Goal: Task Accomplishment & Management: Use online tool/utility

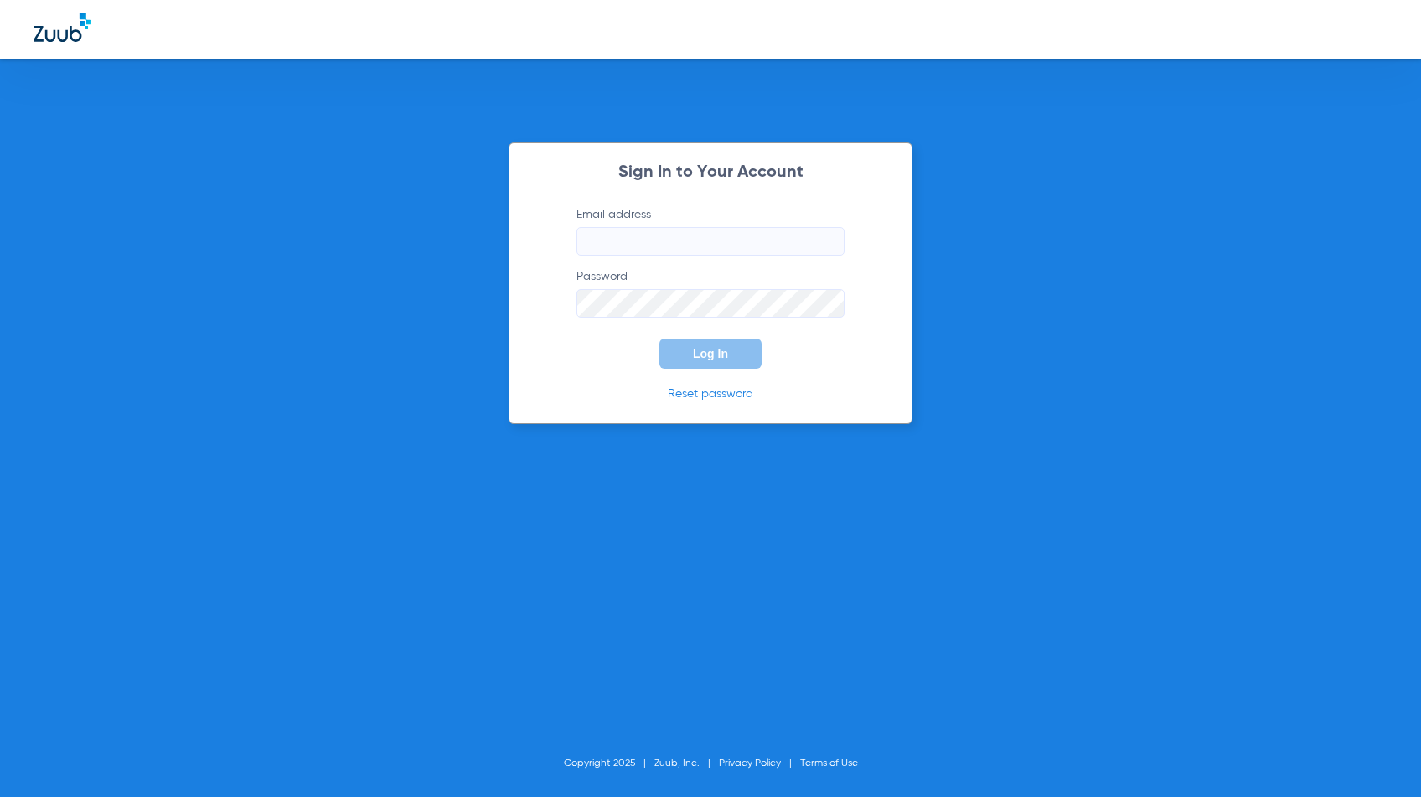
type input "[PERSON_NAME][EMAIL_ADDRESS][PERSON_NAME][DOMAIN_NAME]"
click at [736, 356] on button "Log In" at bounding box center [710, 354] width 102 height 30
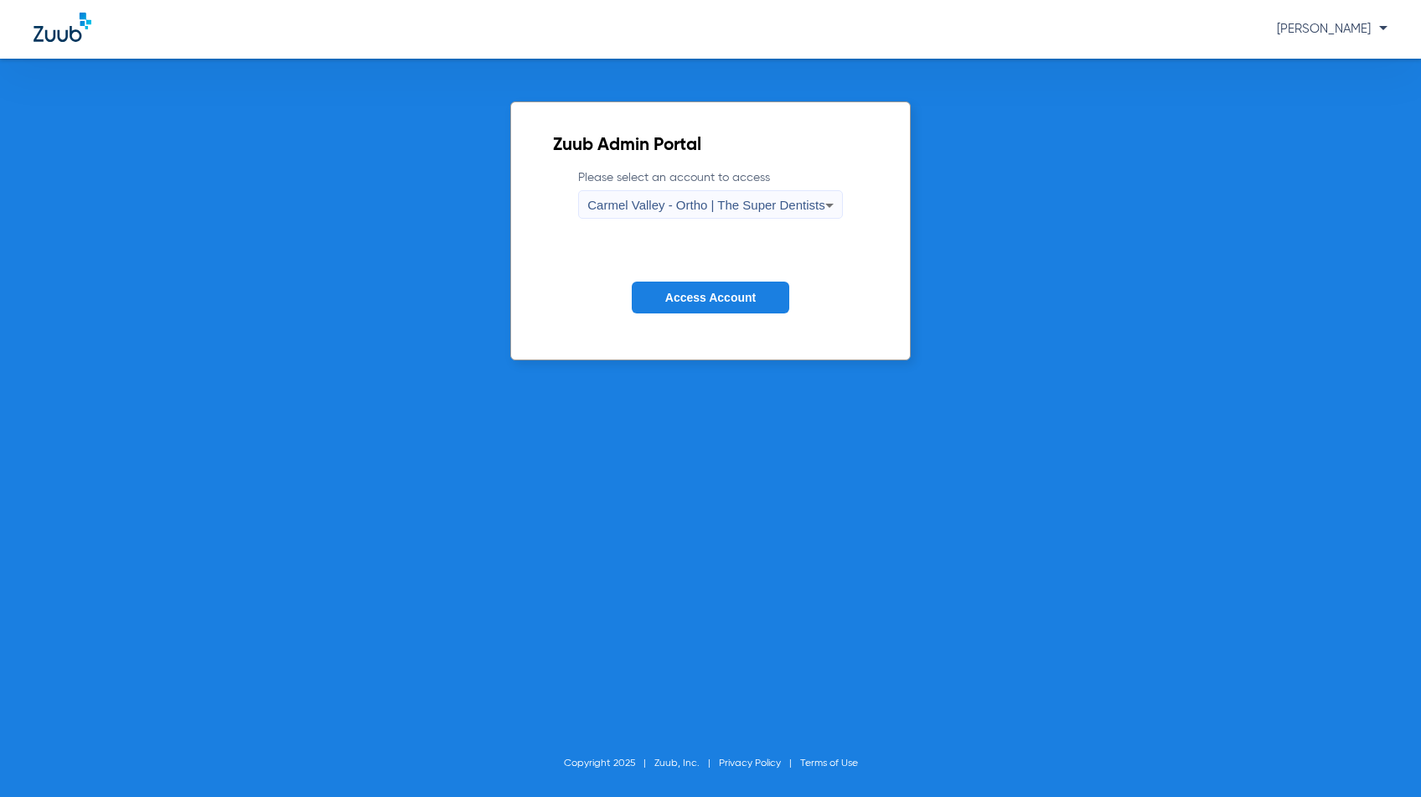
click at [718, 212] on div "Carmel Valley - Ortho | The Super Dentists" at bounding box center [705, 205] width 237 height 28
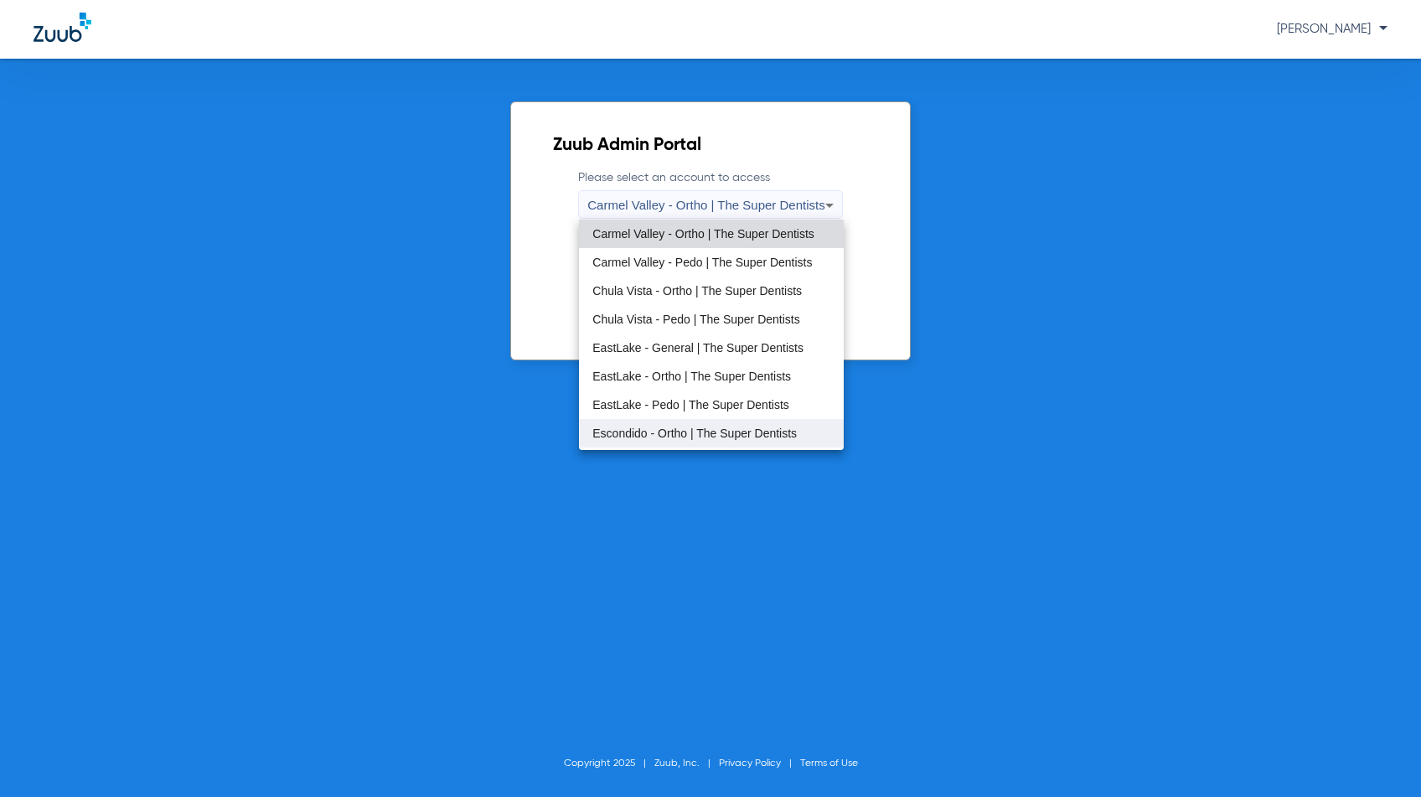
scroll to position [197, 0]
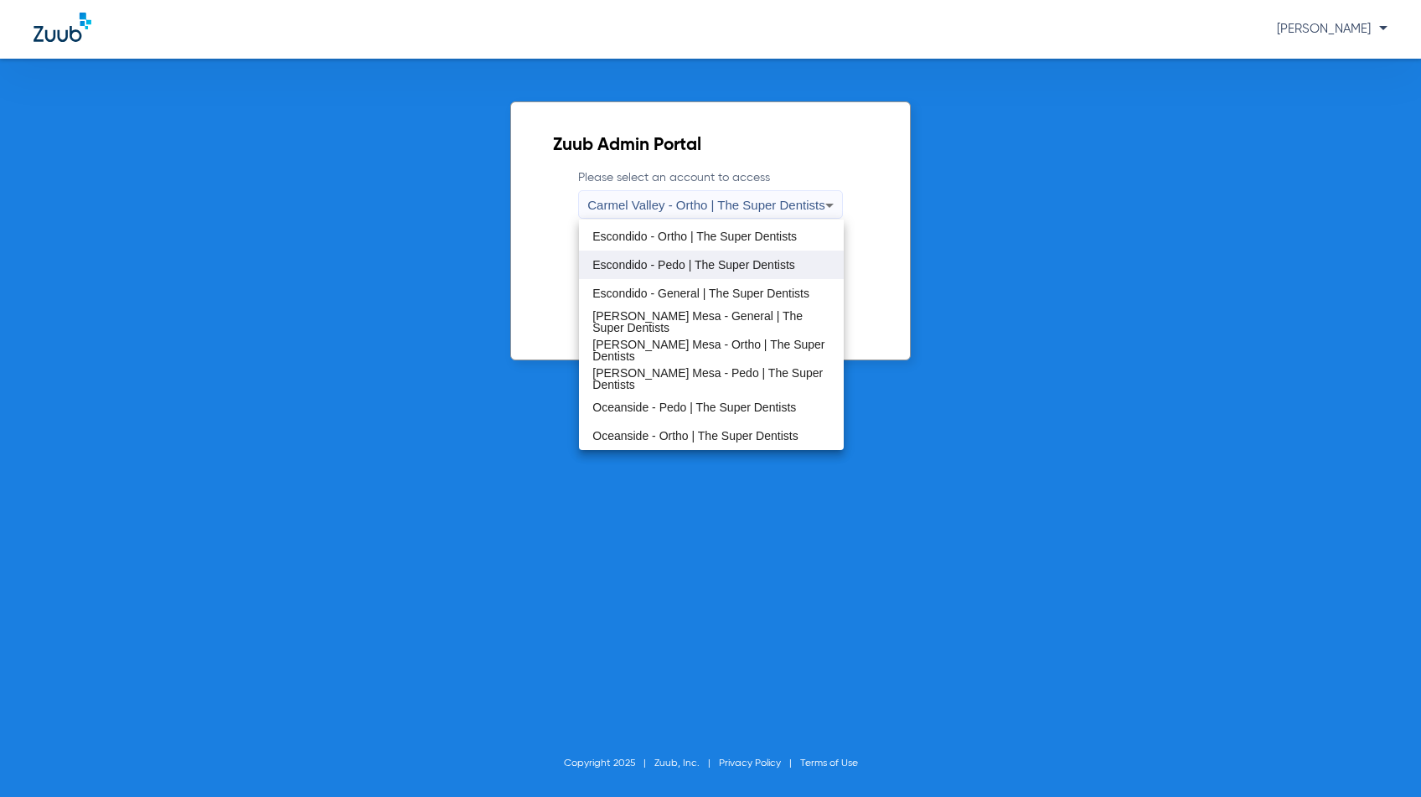
click at [670, 274] on mat-option "Escondido - Pedo | The Super Dentists" at bounding box center [711, 265] width 264 height 28
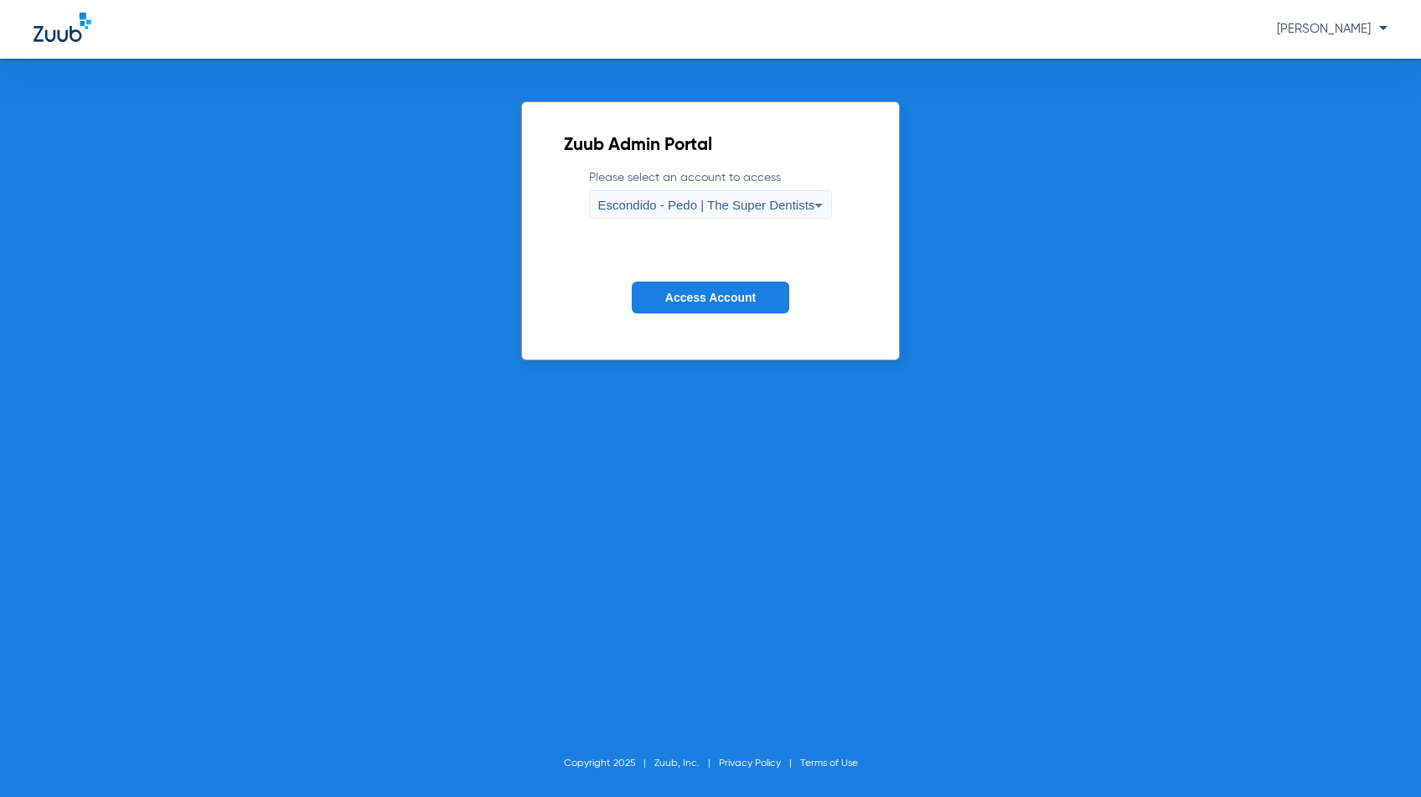
click at [721, 288] on button "Access Account" at bounding box center [711, 298] width 158 height 33
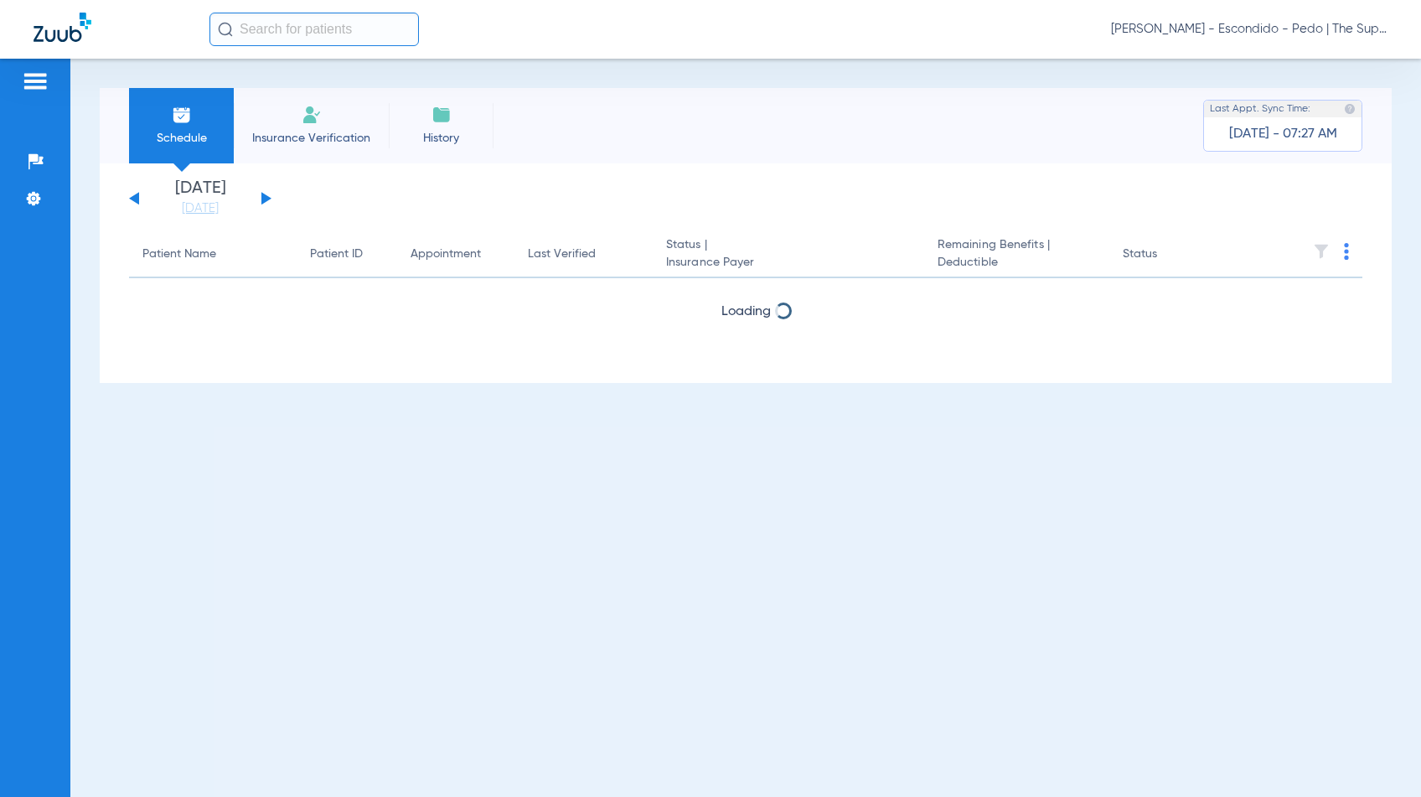
click at [277, 21] on input "text" at bounding box center [313, 30] width 209 height 34
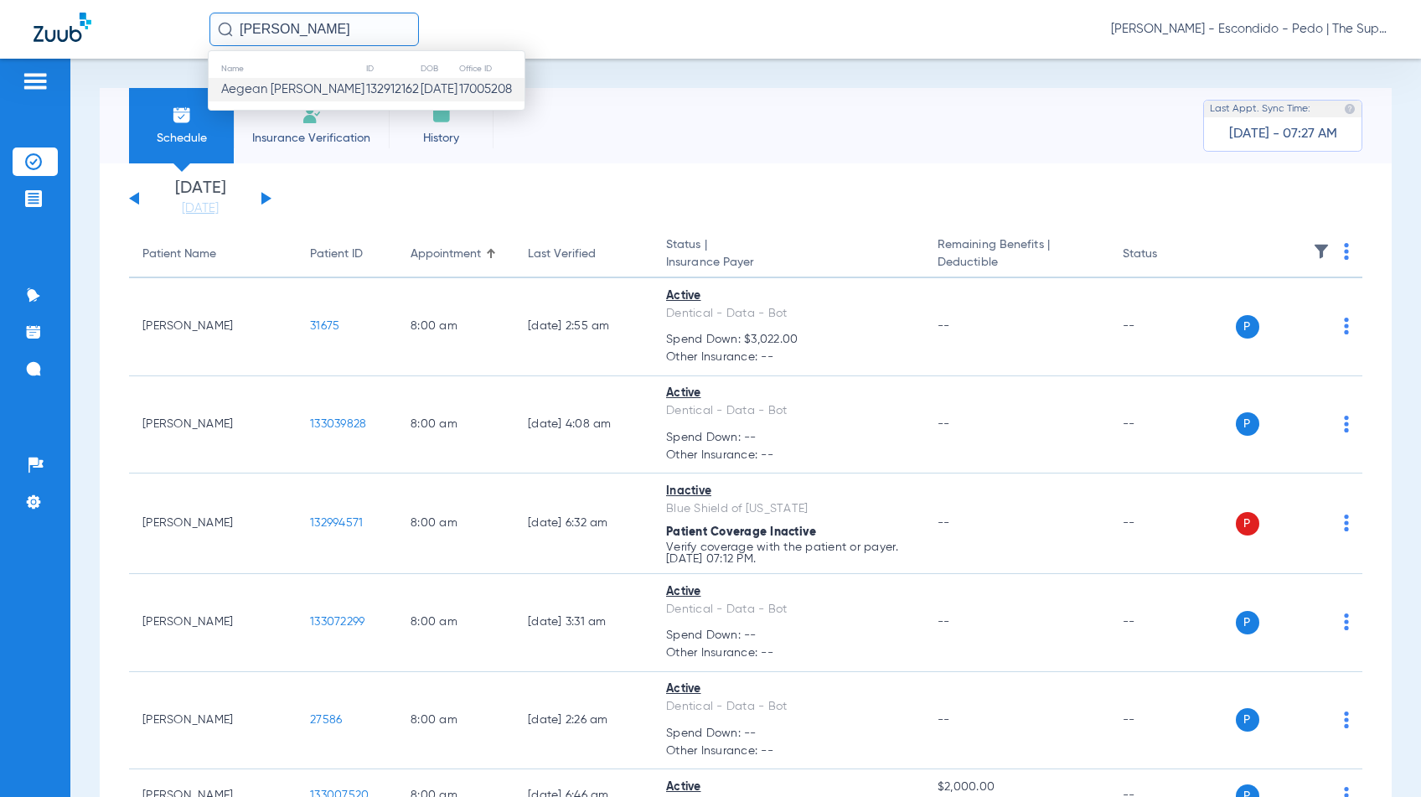
type input "[PERSON_NAME]"
click at [365, 95] on td "132912162" at bounding box center [392, 89] width 54 height 23
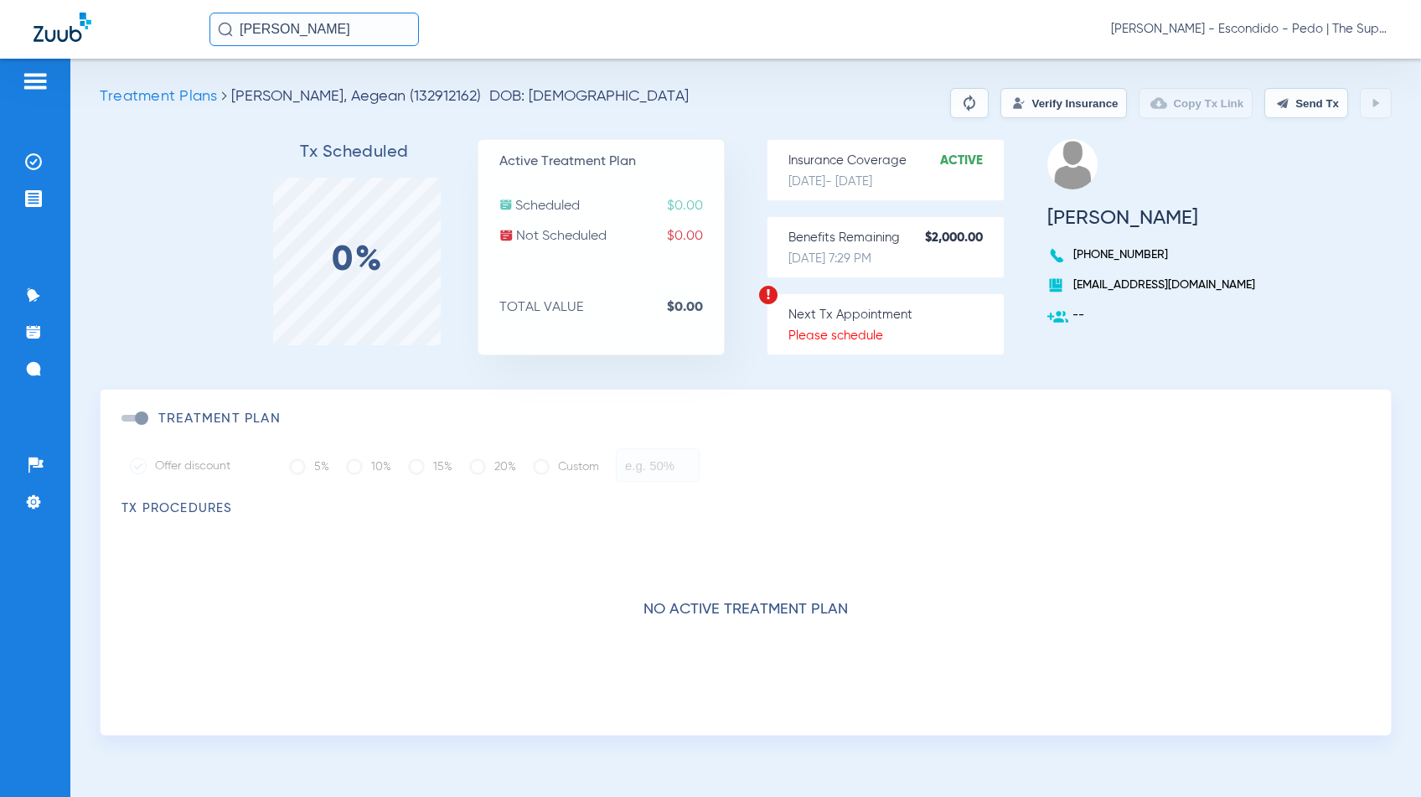
click at [1084, 107] on button "Verify Insurance" at bounding box center [1064, 103] width 127 height 30
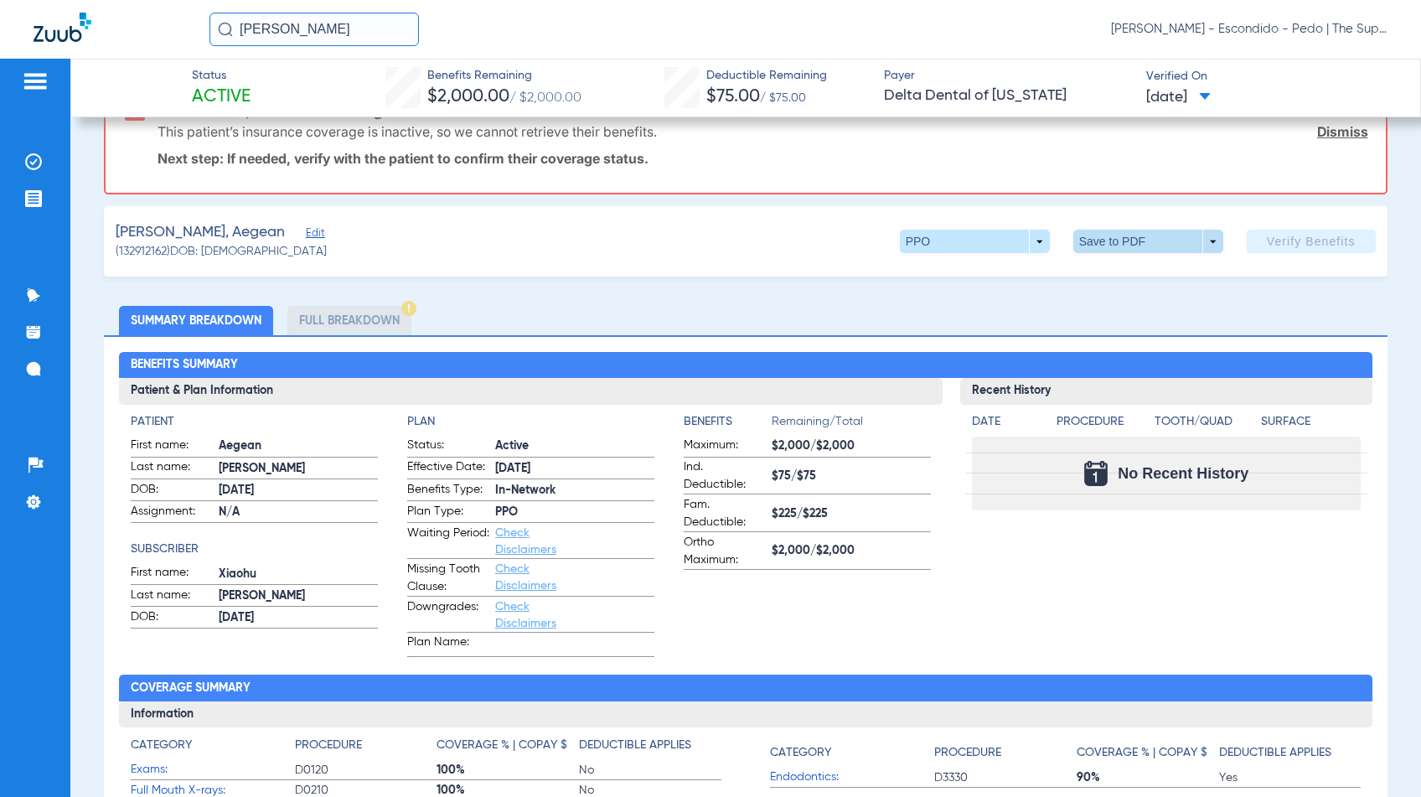
scroll to position [279, 0]
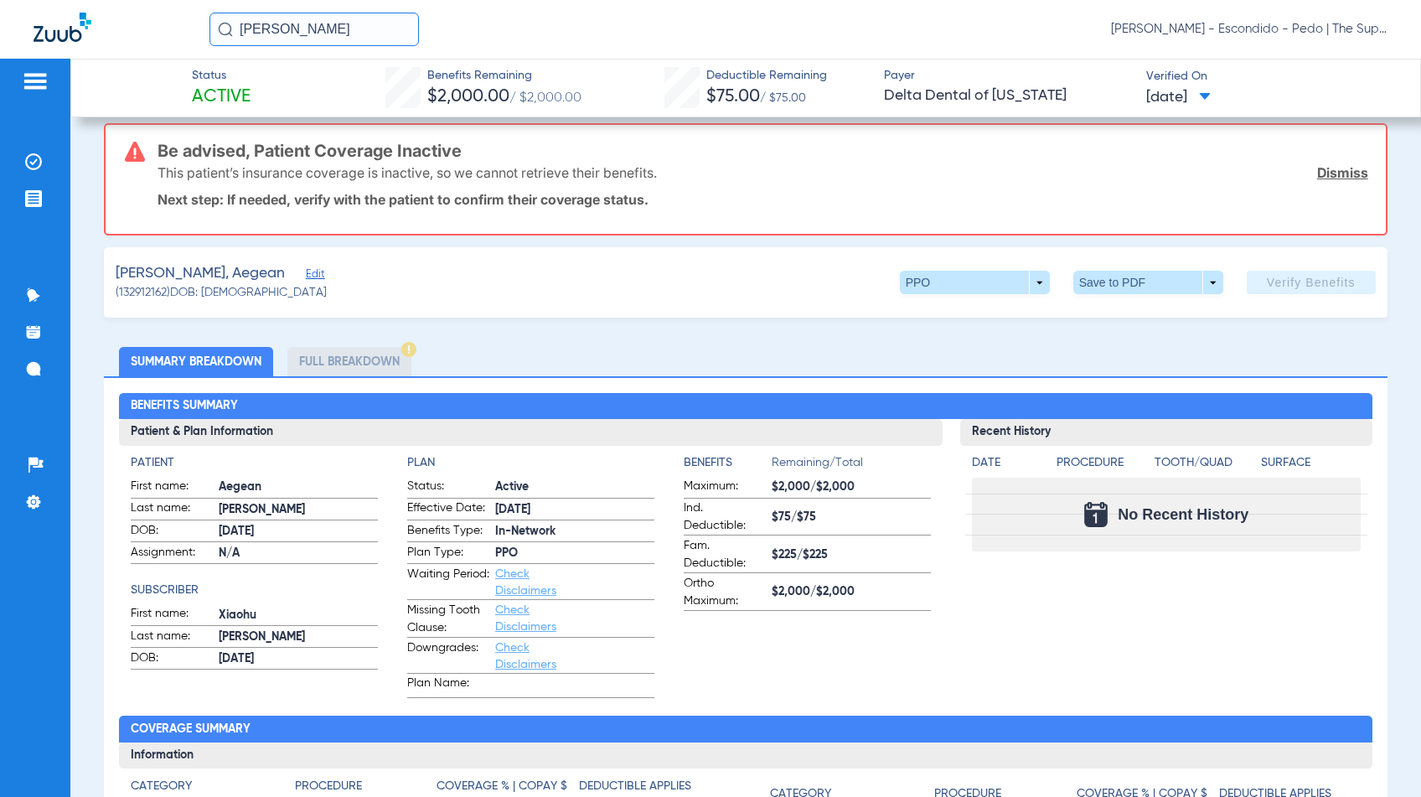
click at [1262, 284] on app-verify-button "Verify Benefits" at bounding box center [1311, 282] width 129 height 23
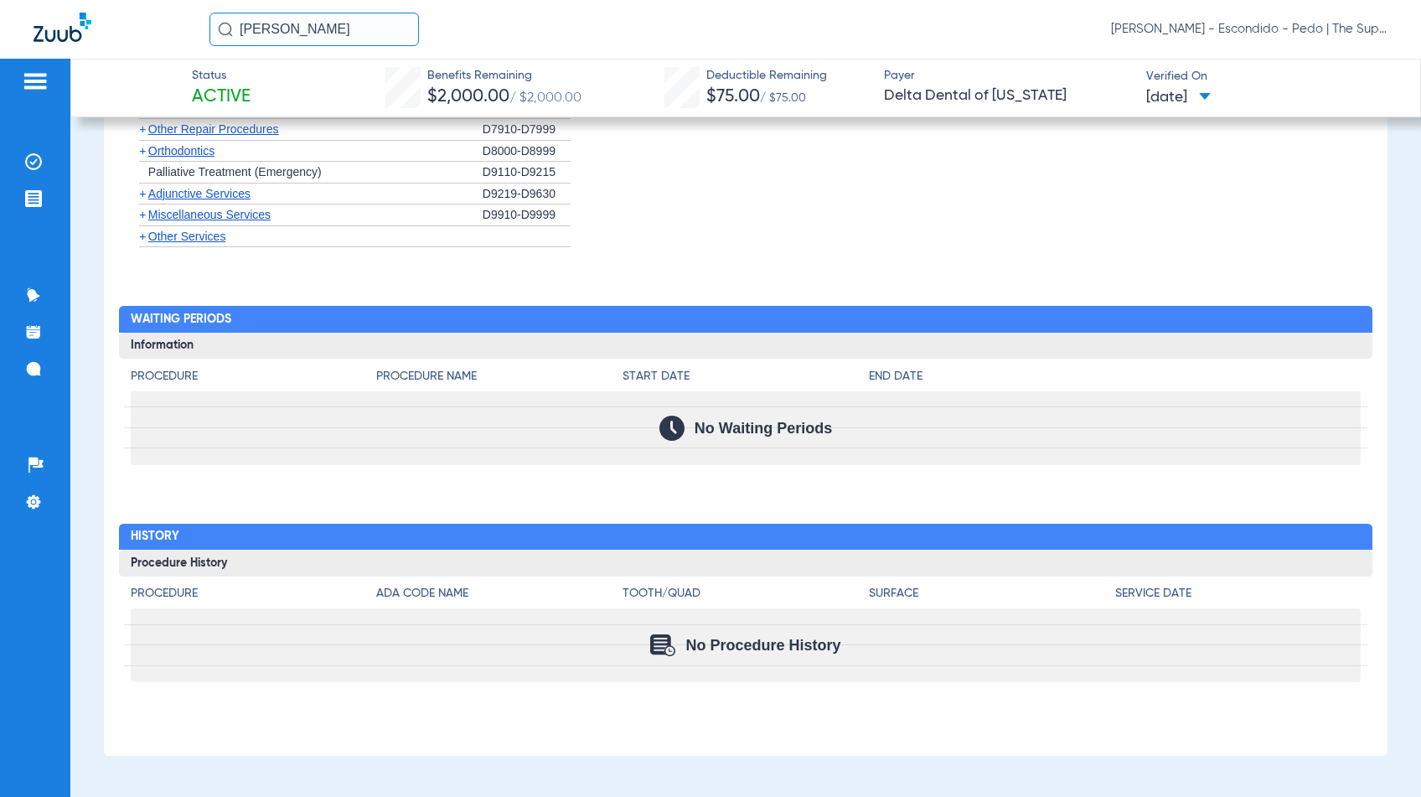
scroll to position [0, 0]
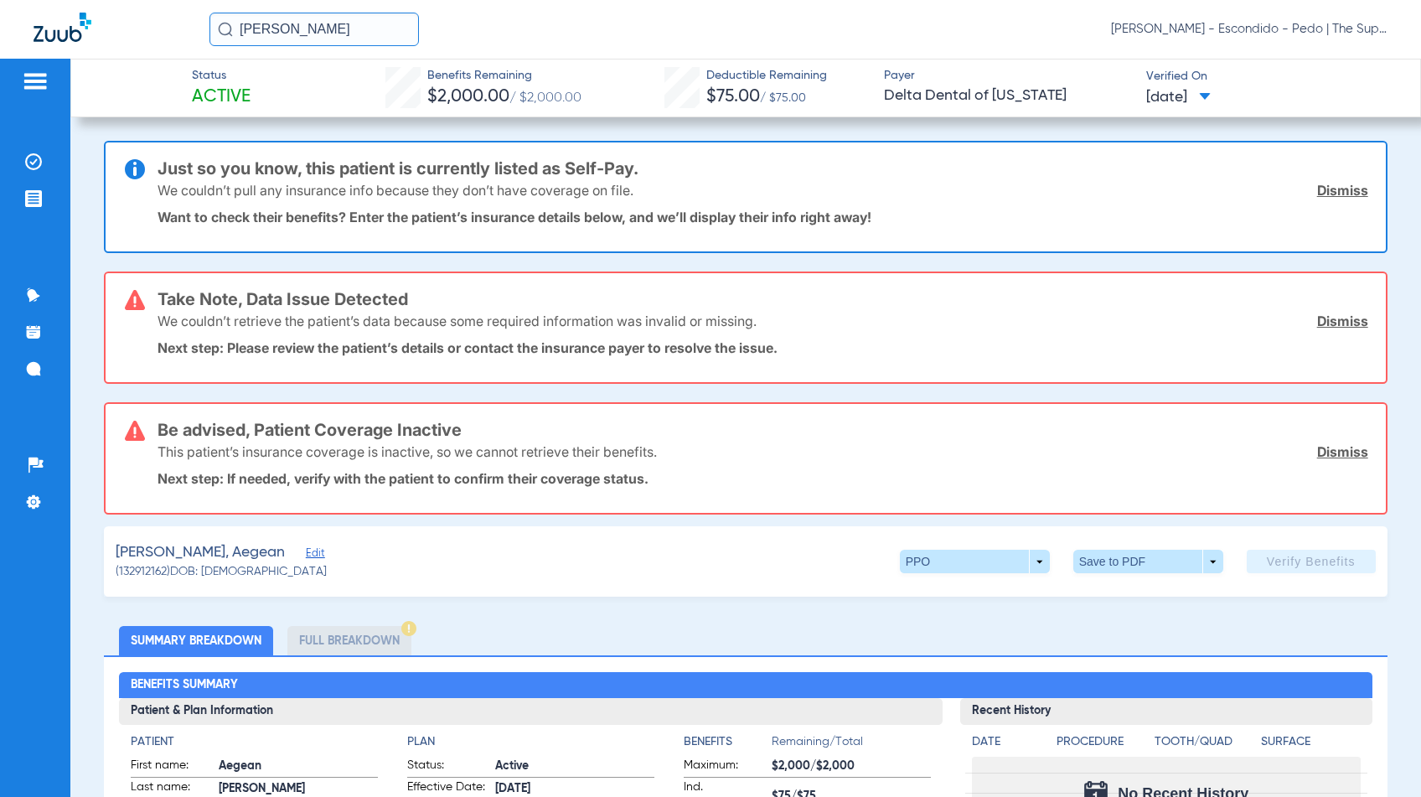
click at [314, 26] on input "[PERSON_NAME]" at bounding box center [313, 30] width 209 height 34
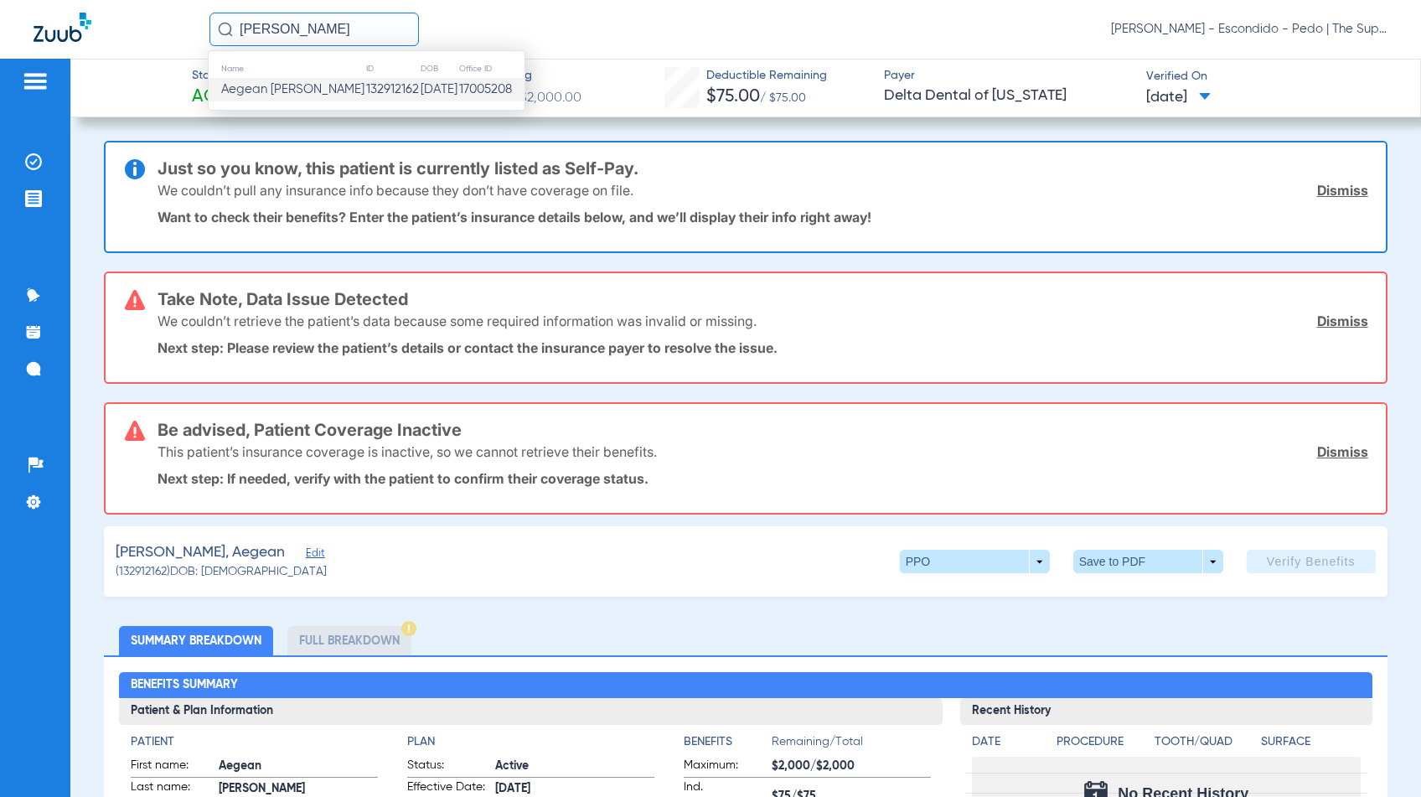
click at [612, 40] on div "AEGEAN [PERSON_NAME] Name ID DOB Office ID Aegean [PERSON_NAME] 132912162 [DATE…" at bounding box center [798, 30] width 1178 height 34
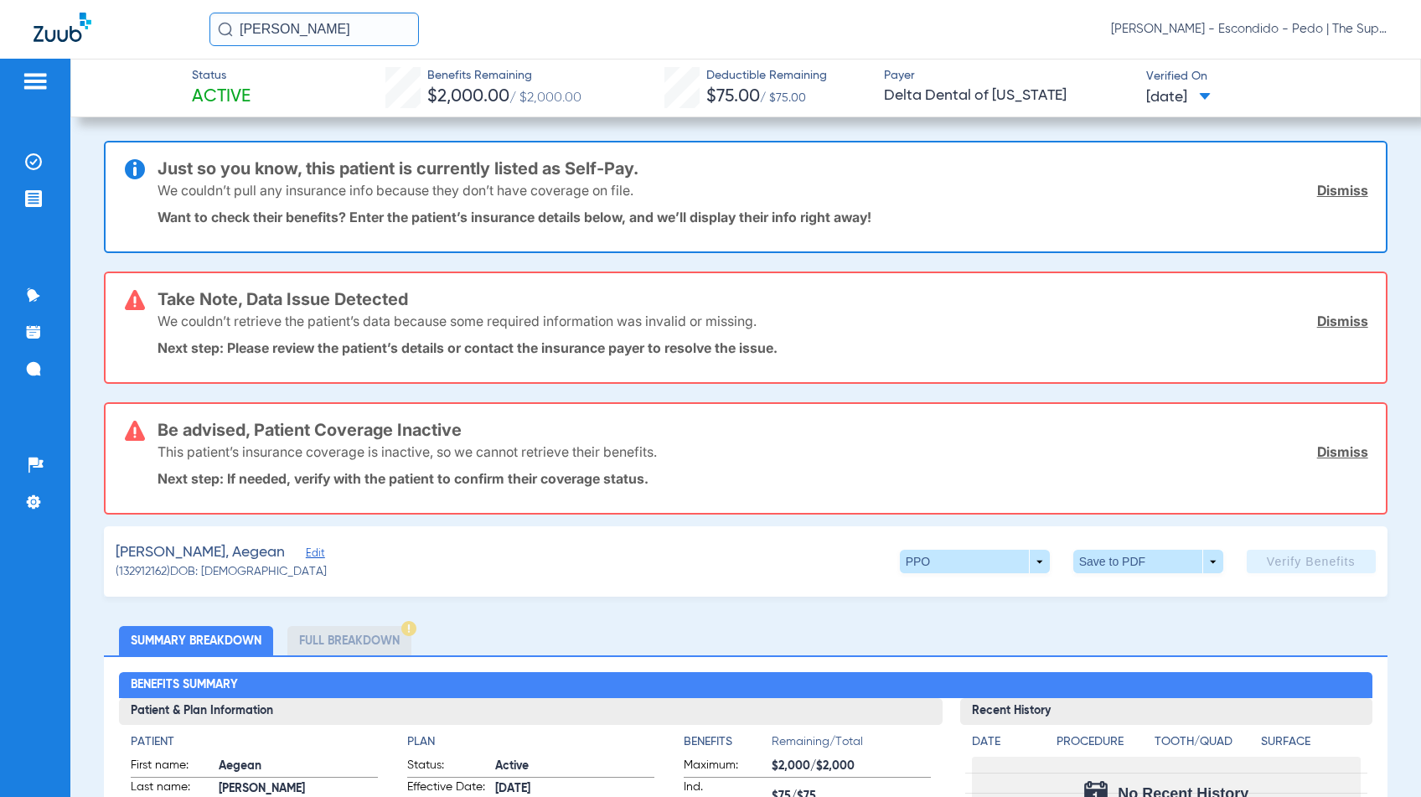
click at [784, 198] on div "We couldn’t pull any insurance info because they don’t have coverage on file. D…" at bounding box center [763, 190] width 1210 height 44
click at [1270, 553] on app-verify-button "Verify Benefits" at bounding box center [1311, 561] width 129 height 23
click at [1211, 93] on span at bounding box center [1205, 97] width 12 height 9
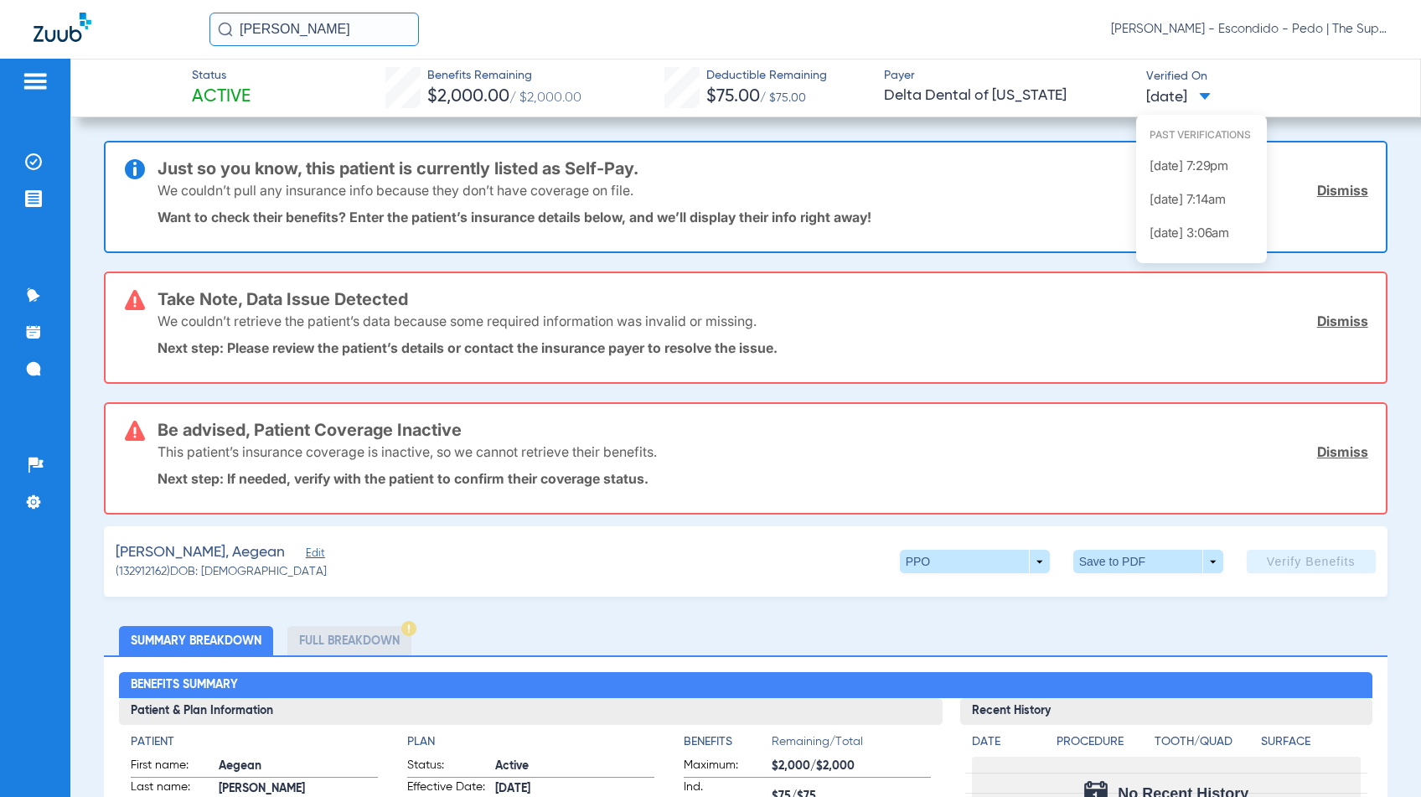
click at [1272, 84] on div at bounding box center [710, 398] width 1421 height 797
click at [772, 65] on div "Status Active Benefits Remaining $2,000.00 / $2,000.00 Deductible Remaining $75…" at bounding box center [745, 88] width 1351 height 59
click at [980, 28] on div "AEGEAN [PERSON_NAME] [PERSON_NAME] - Escondido - Pedo | The Super Dentists" at bounding box center [798, 30] width 1178 height 34
click at [975, 561] on span at bounding box center [974, 561] width 40 height 40
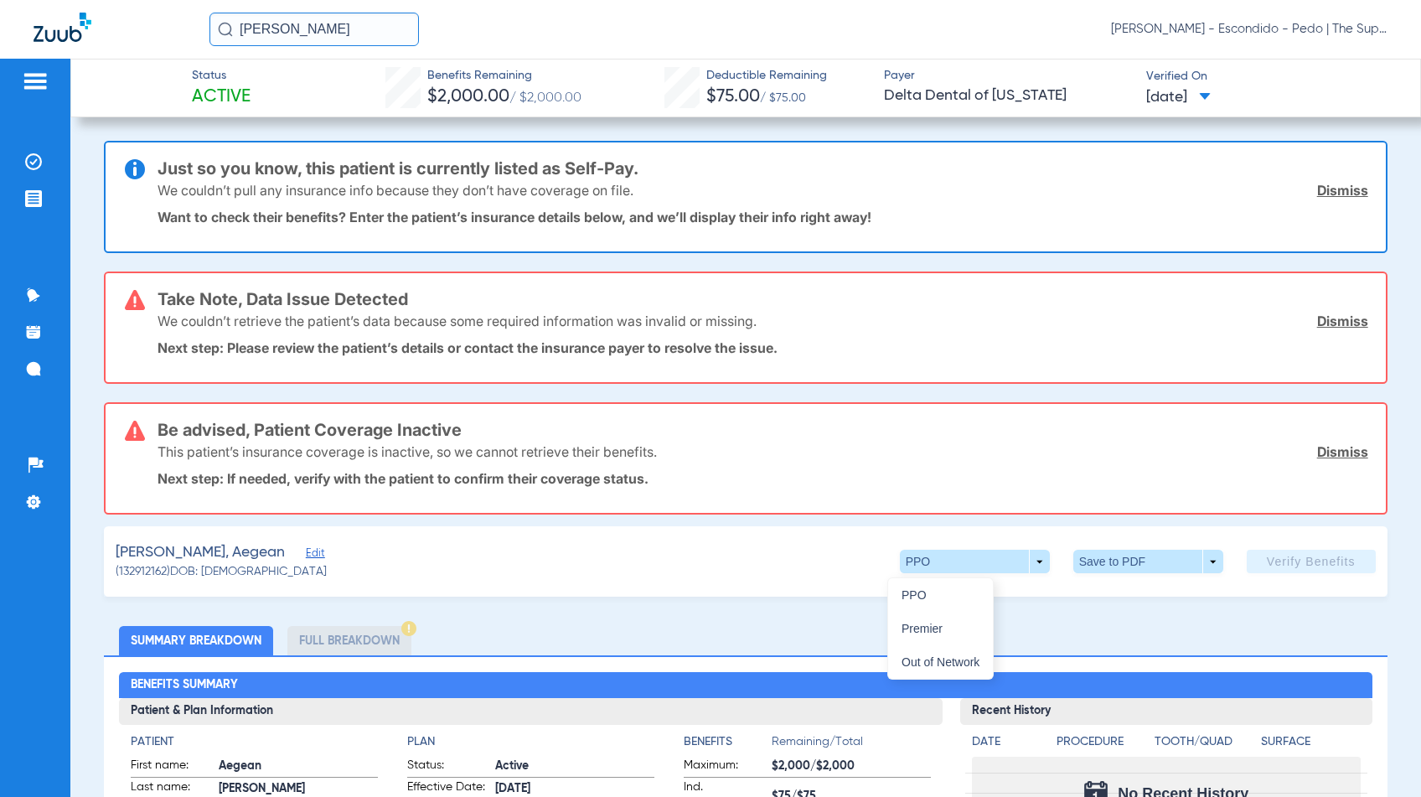
click at [812, 582] on div at bounding box center [710, 398] width 1421 height 797
click at [907, 564] on span at bounding box center [975, 561] width 150 height 23
click at [820, 572] on div at bounding box center [710, 398] width 1421 height 797
click at [669, 571] on div "[PERSON_NAME], Aegean Edit (132912162) DOB: [DEMOGRAPHIC_DATA] PPO arrow_drop_d…" at bounding box center [745, 561] width 1283 height 70
click at [39, 160] on img at bounding box center [33, 161] width 17 height 17
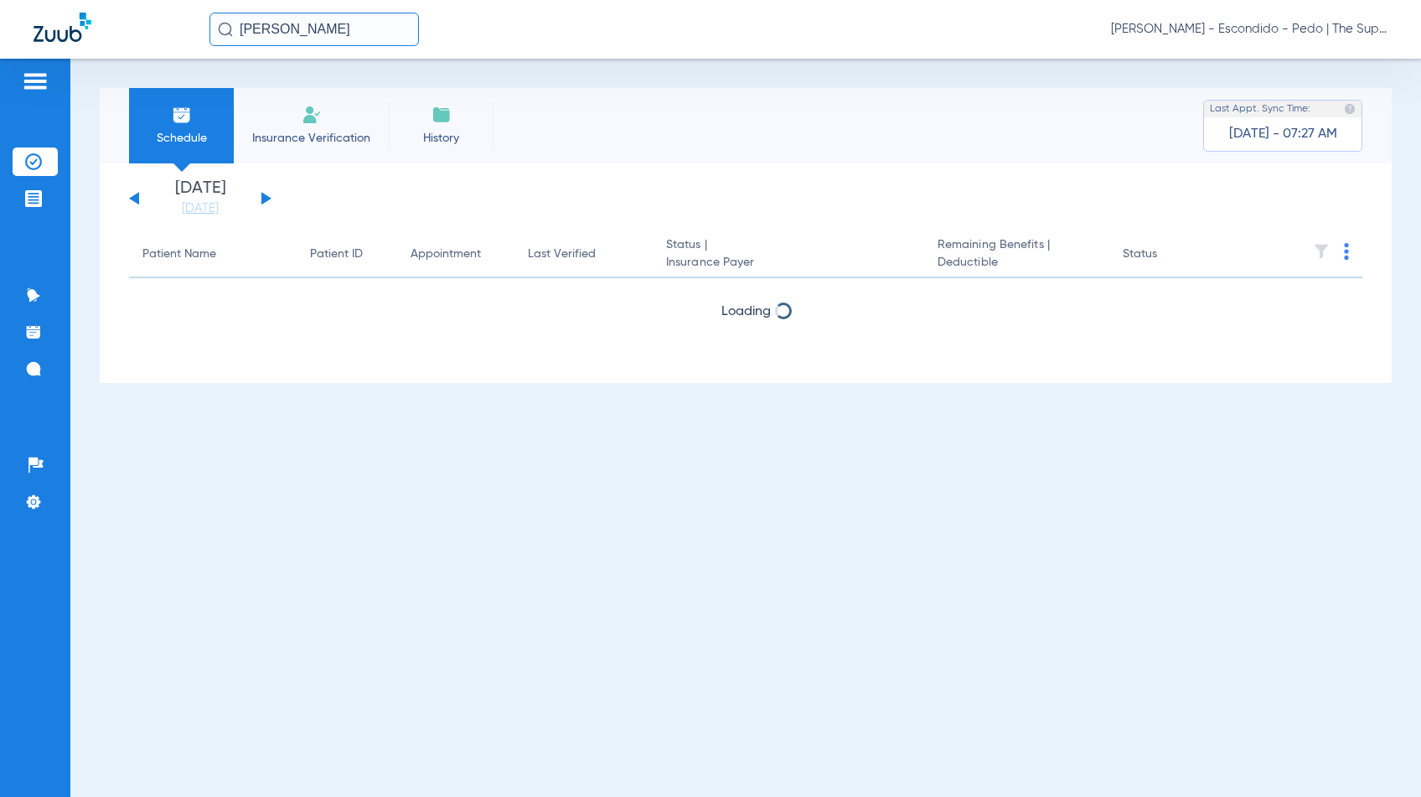
click at [38, 82] on img at bounding box center [35, 81] width 27 height 20
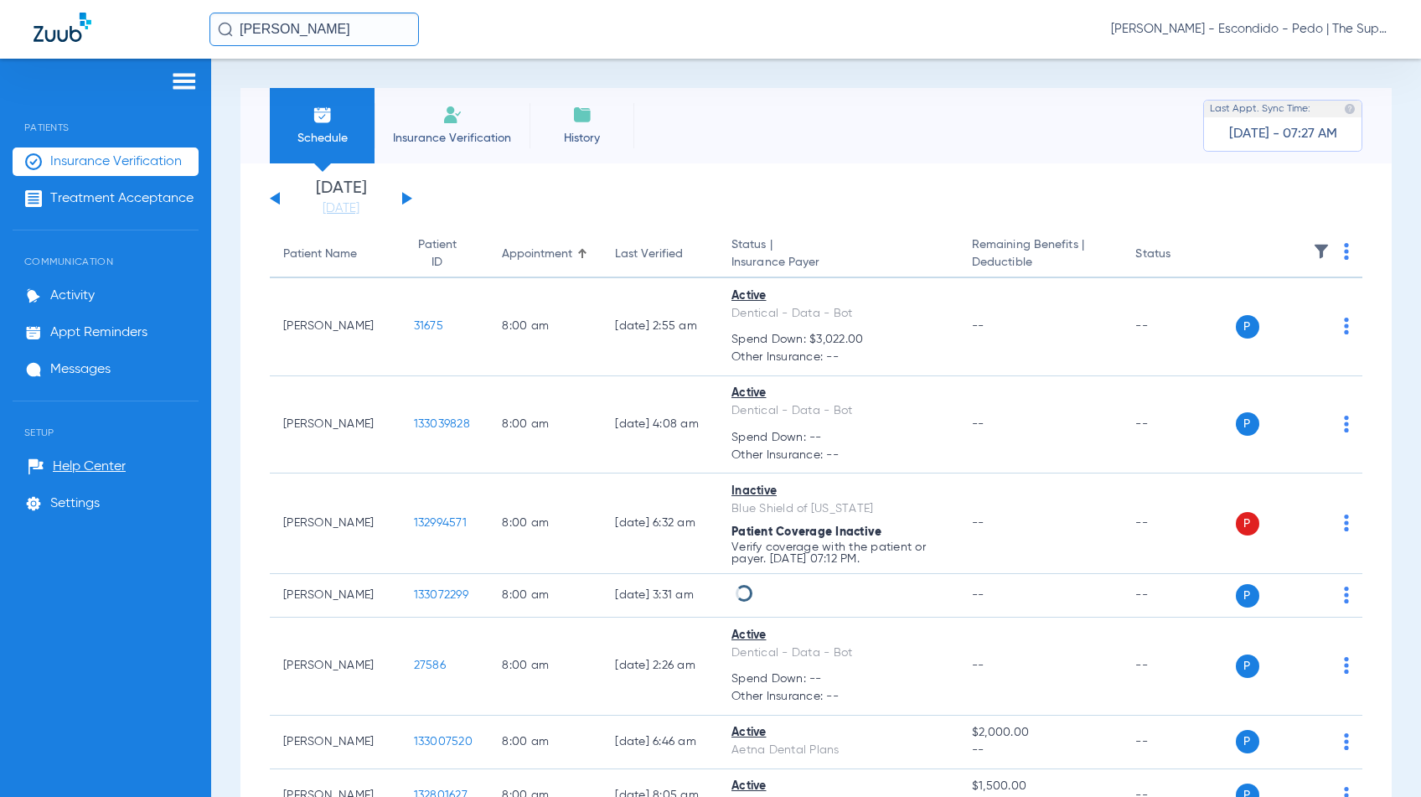
click at [95, 147] on li "Insurance Verification" at bounding box center [106, 161] width 186 height 28
click at [659, 65] on div "Schedule Insurance Verification History Last Appt. Sync Time: [DATE] - 07:27 AM…" at bounding box center [816, 428] width 1210 height 738
drag, startPoint x: 633, startPoint y: 76, endPoint x: 319, endPoint y: 125, distance: 318.0
click at [634, 76] on div "Schedule Insurance Verification History Last Appt. Sync Time: [DATE] - 07:27 AM…" at bounding box center [816, 428] width 1210 height 738
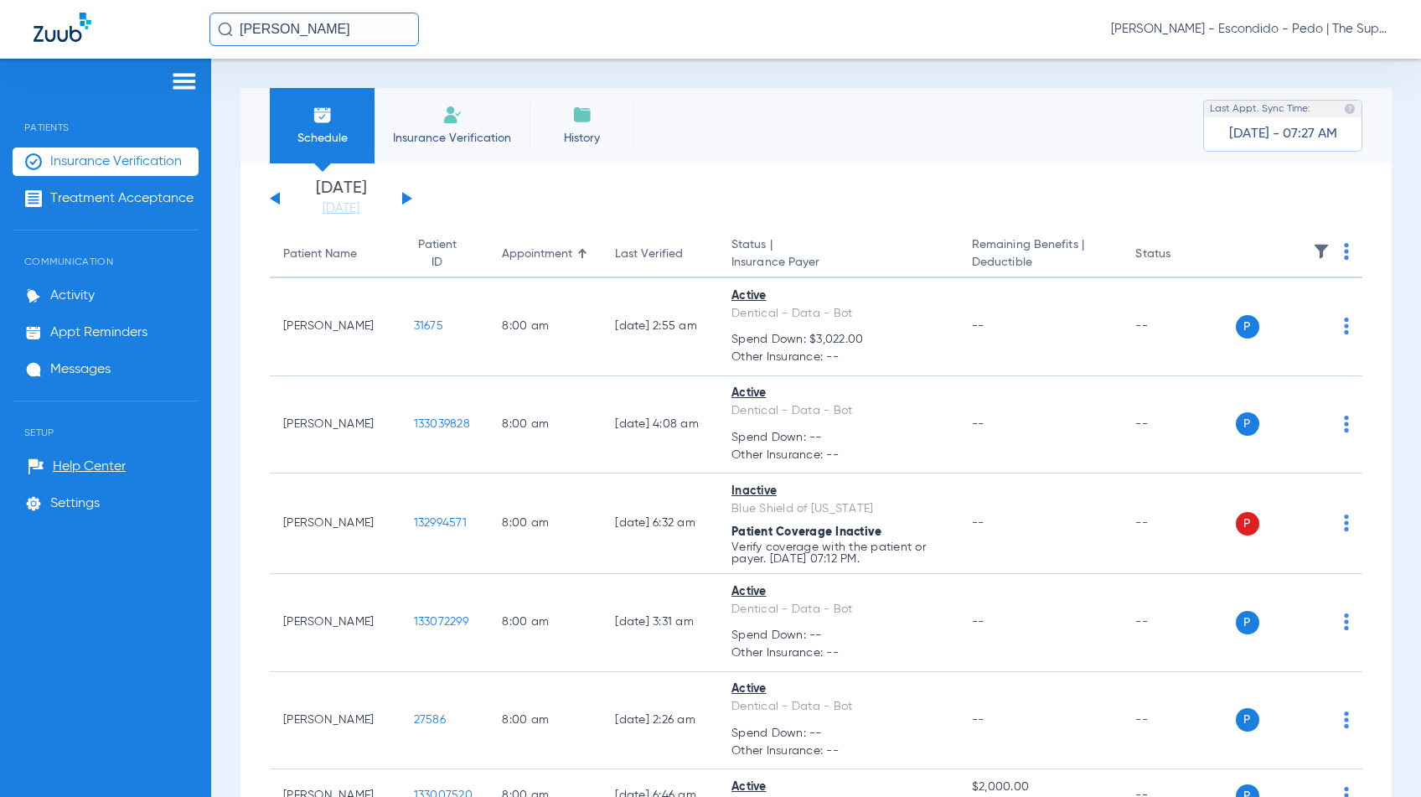
click at [301, 37] on input "[PERSON_NAME]" at bounding box center [313, 30] width 209 height 34
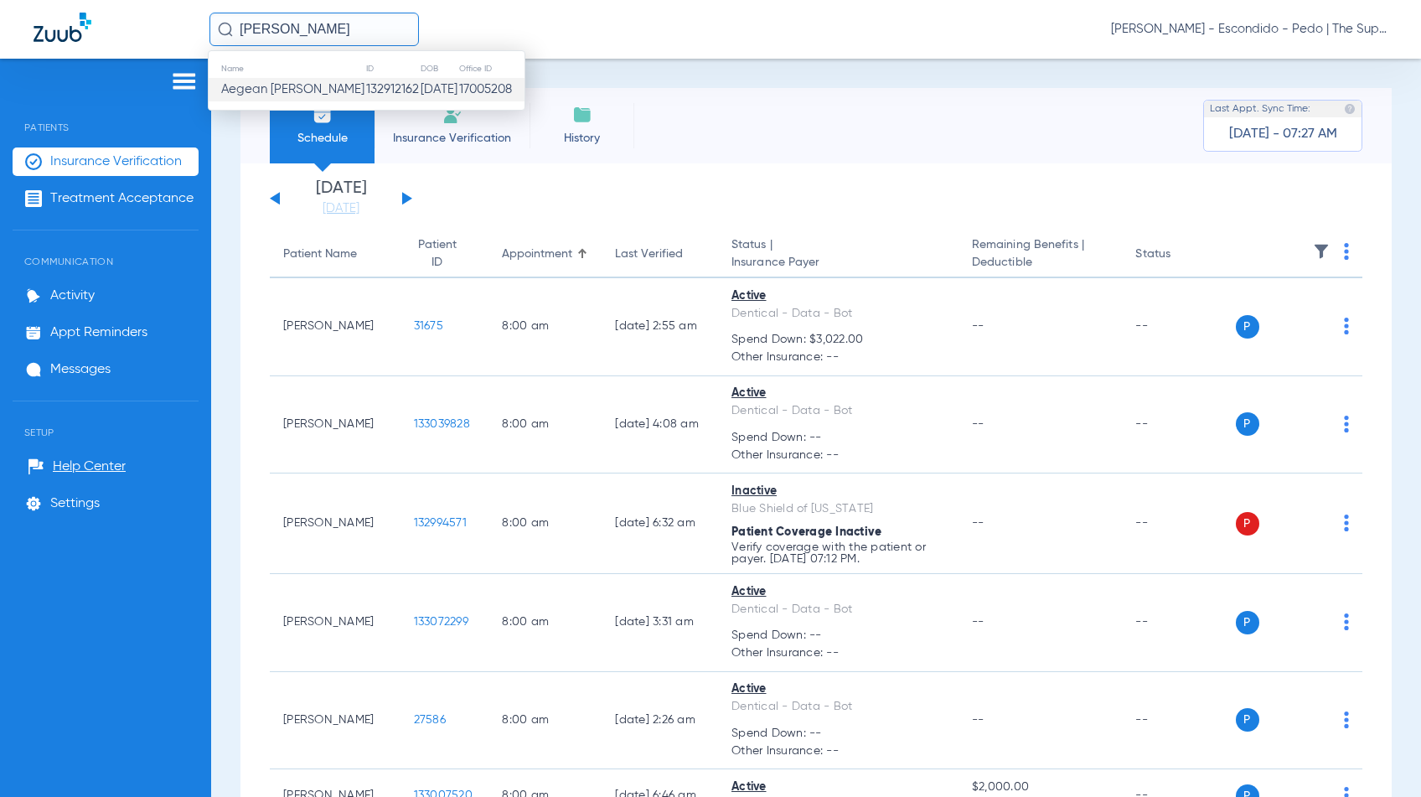
click at [468, 99] on td "17005208" at bounding box center [491, 89] width 66 height 23
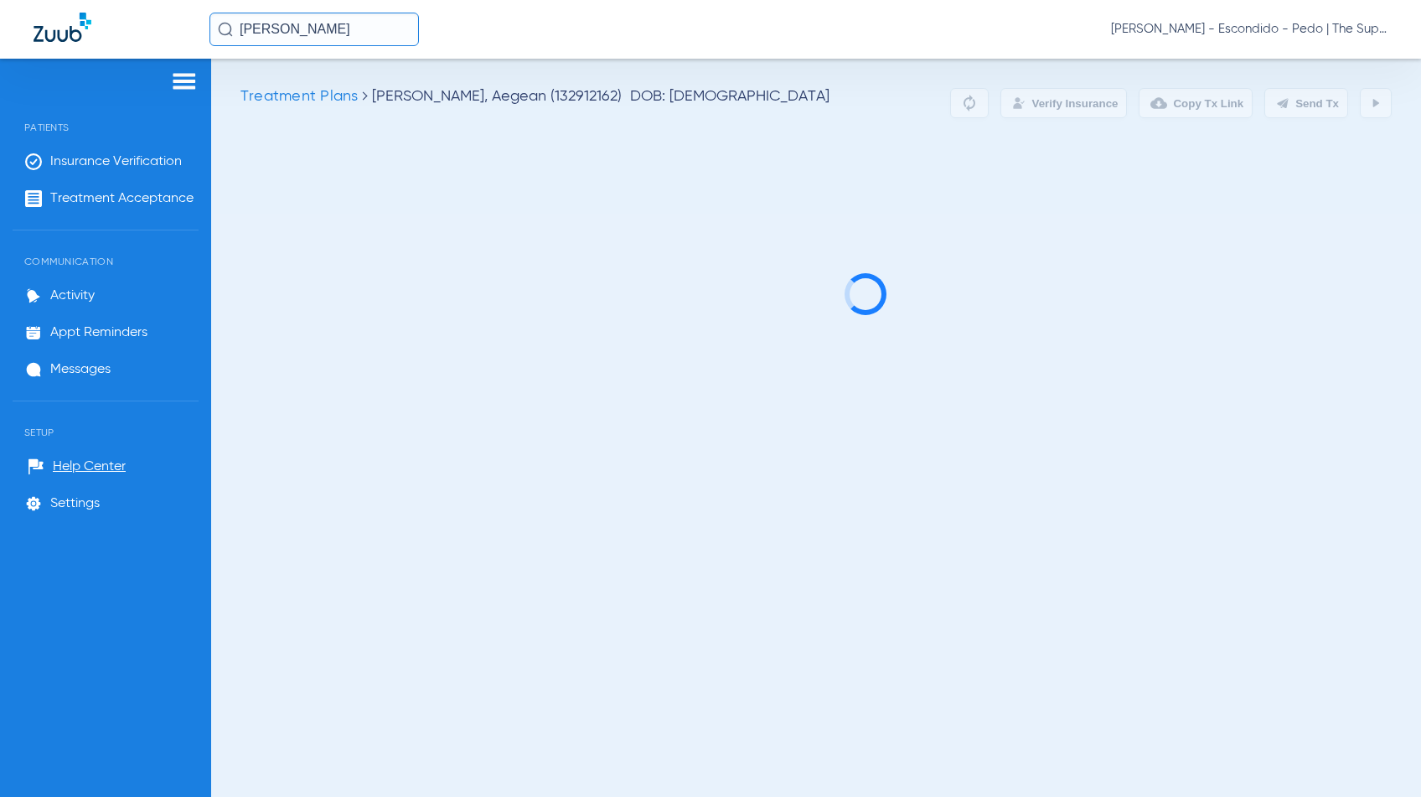
click at [734, 76] on div "Treatment Plans [PERSON_NAME], Aegean (132912162) DOB: [DEMOGRAPHIC_DATA] Verif…" at bounding box center [816, 428] width 1210 height 738
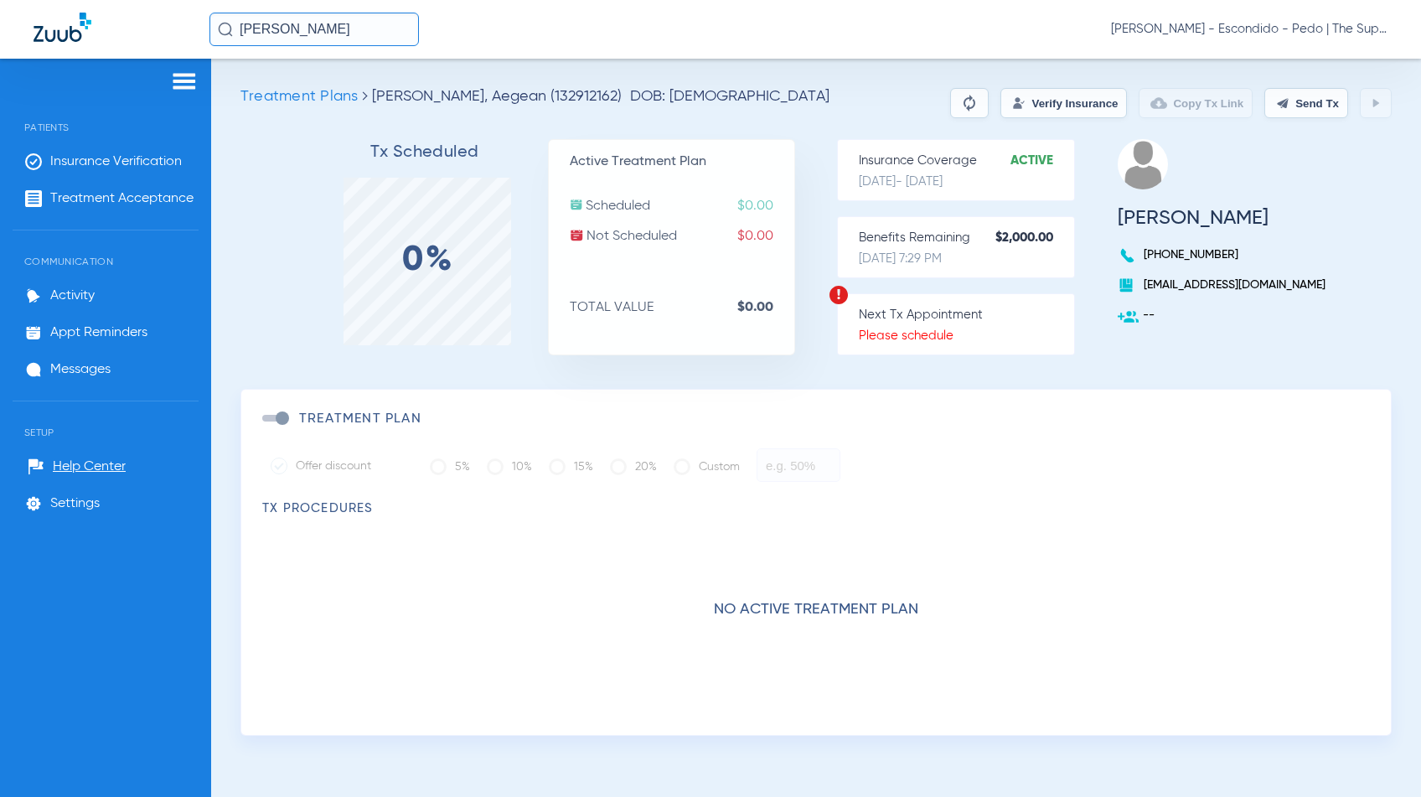
click at [1011, 106] on button "Verify Insurance" at bounding box center [1064, 103] width 127 height 30
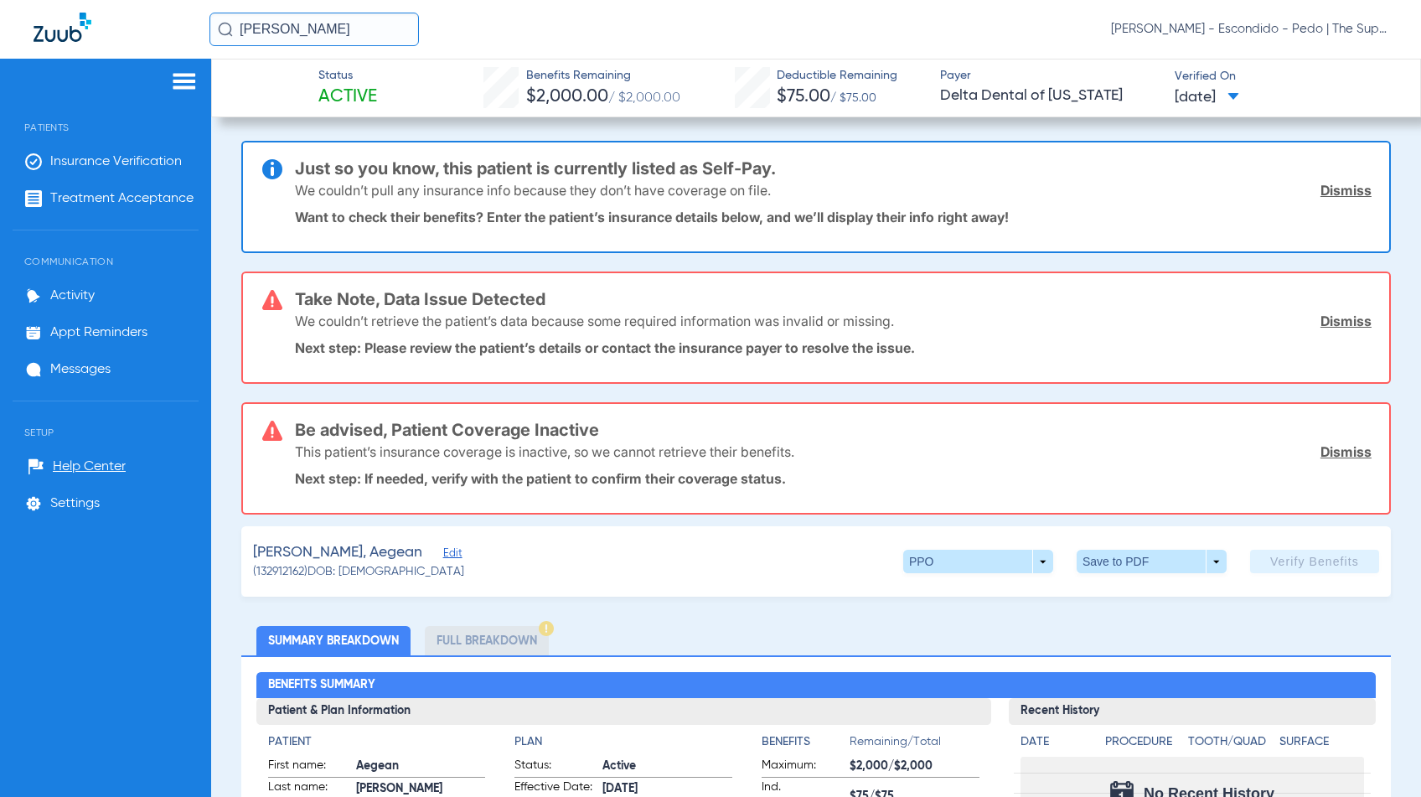
click at [933, 59] on div "Status Active Benefits Remaining $2,000.00 / $2,000.00 Deductible Remaining $75…" at bounding box center [816, 88] width 1210 height 59
click at [458, 48] on div "AEGEAN [PERSON_NAME] [PERSON_NAME] - Escondido - Pedo | The Super Dentists" at bounding box center [710, 29] width 1421 height 59
drag, startPoint x: 366, startPoint y: 25, endPoint x: 7, endPoint y: 3, distance: 360.1
click at [7, 3] on div "AEGEAN [PERSON_NAME] [PERSON_NAME] - Escondido - Pedo | The Super Dentists" at bounding box center [710, 29] width 1421 height 59
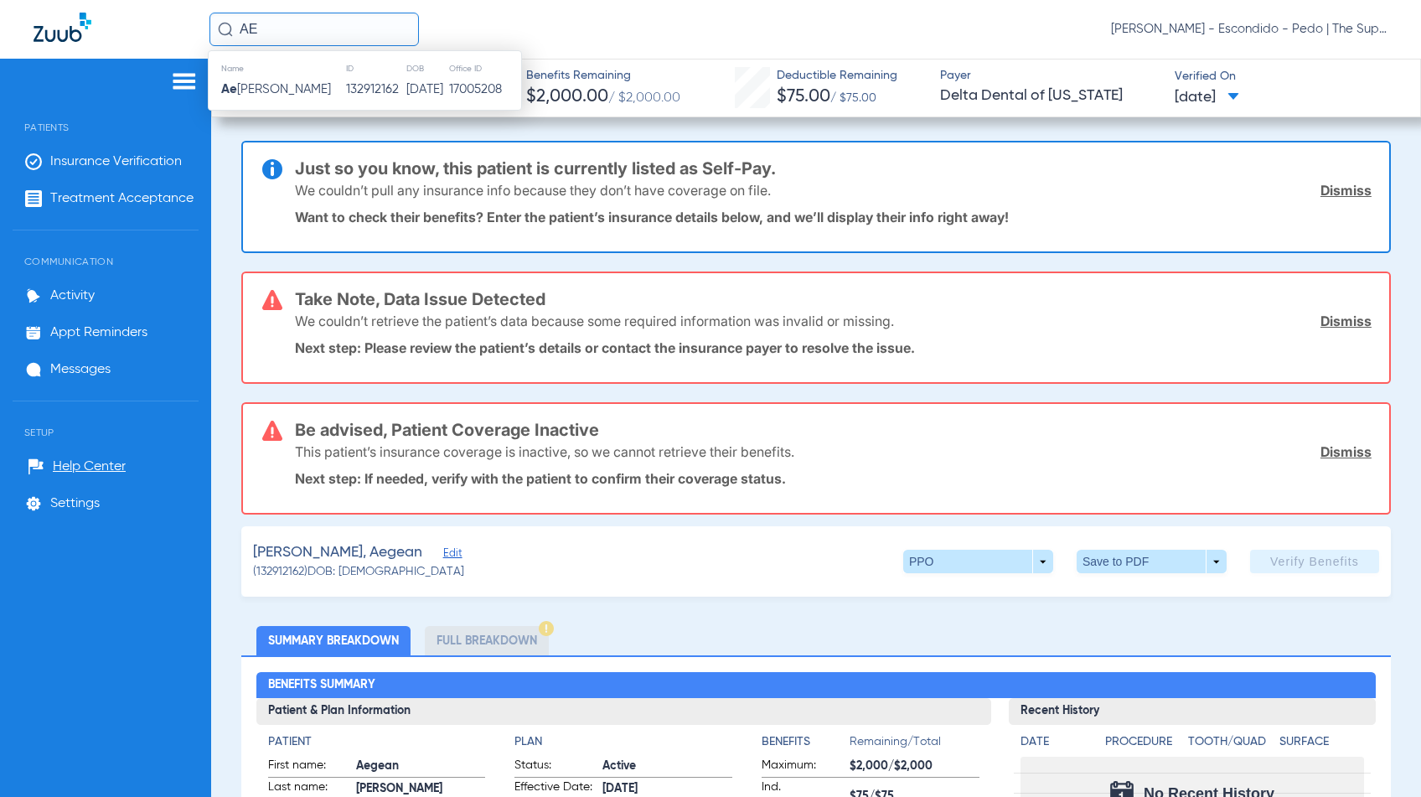
type input "A"
type input "M"
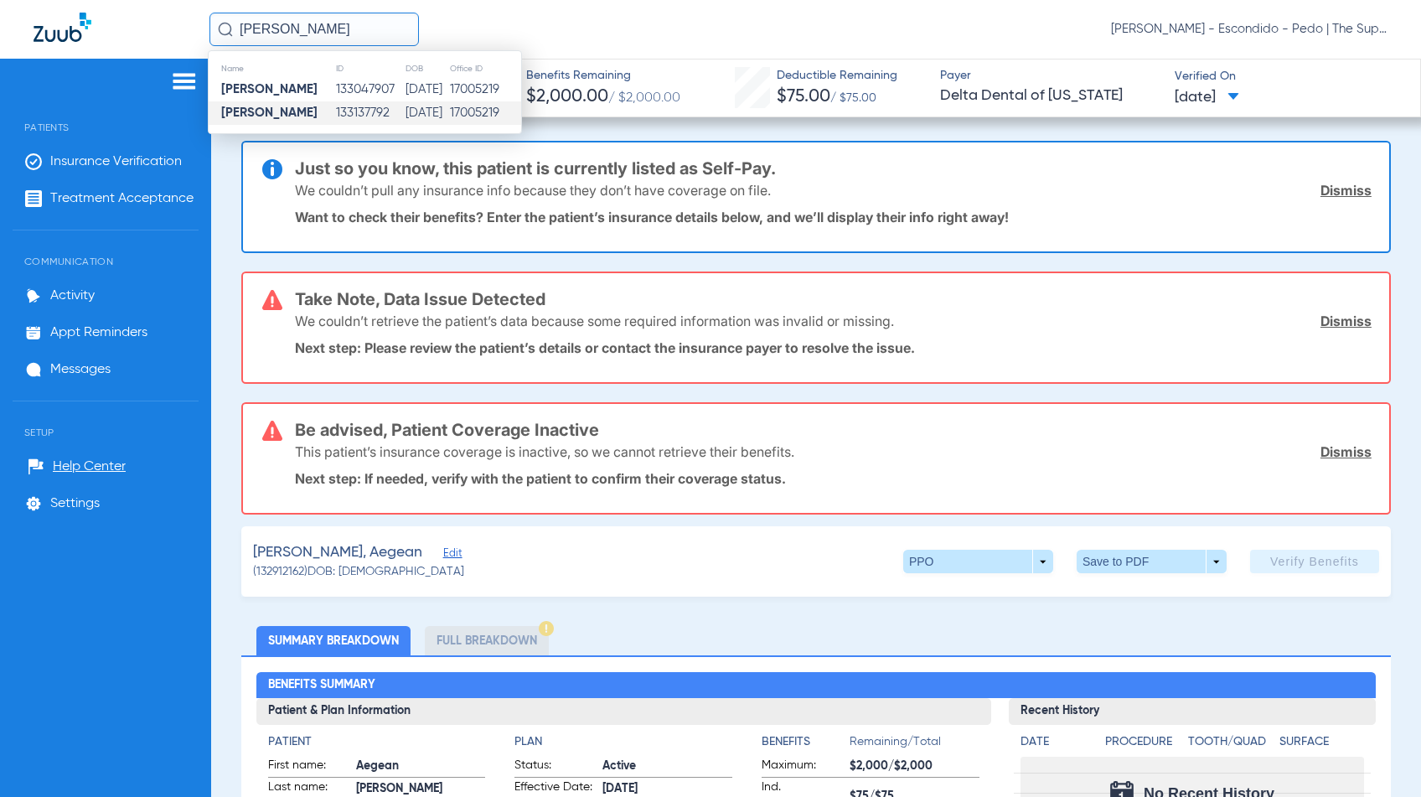
type input "[PERSON_NAME]"
click at [432, 102] on td "[DATE]" at bounding box center [427, 112] width 44 height 23
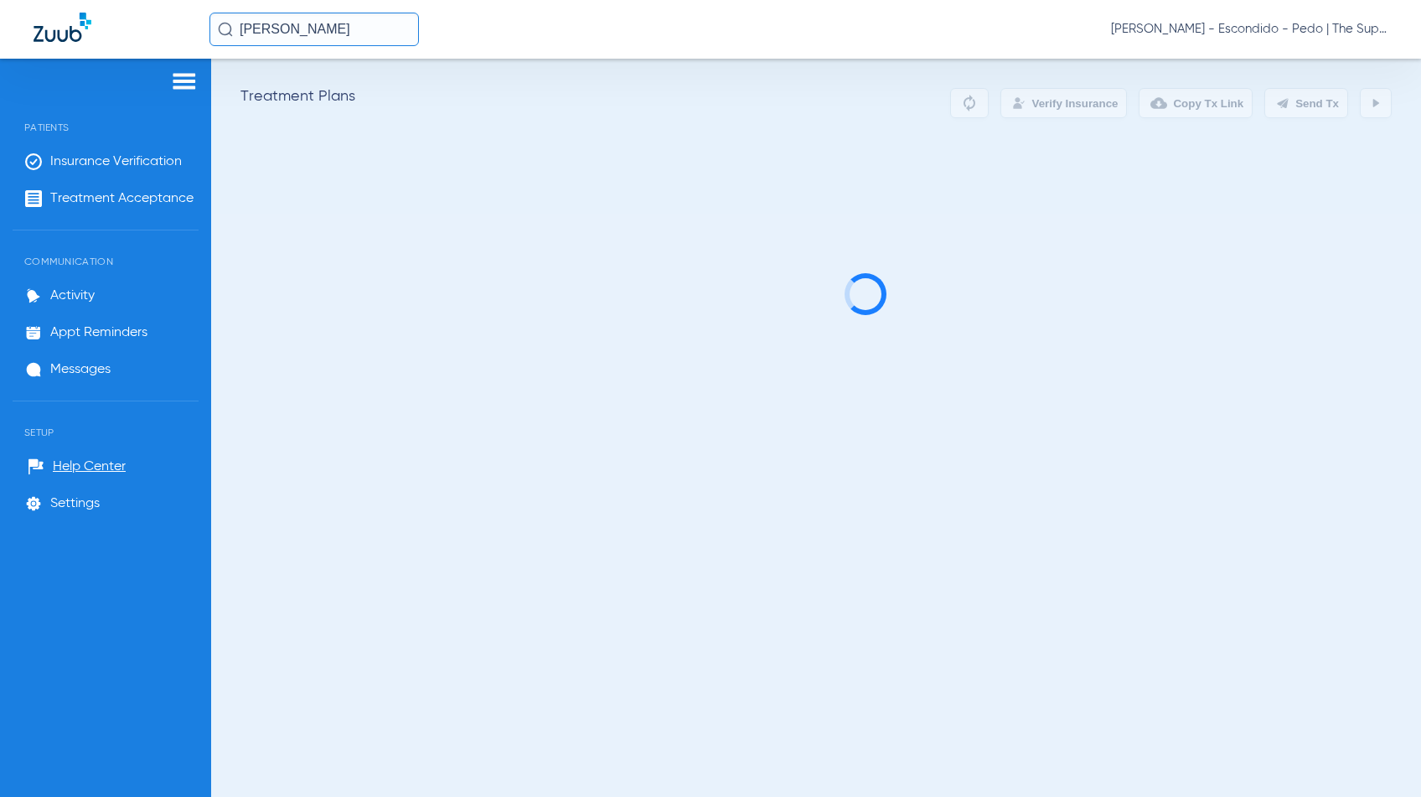
click at [890, 81] on div "Treatment Plans Verify Insurance Copy Tx Link Send Tx" at bounding box center [816, 428] width 1210 height 738
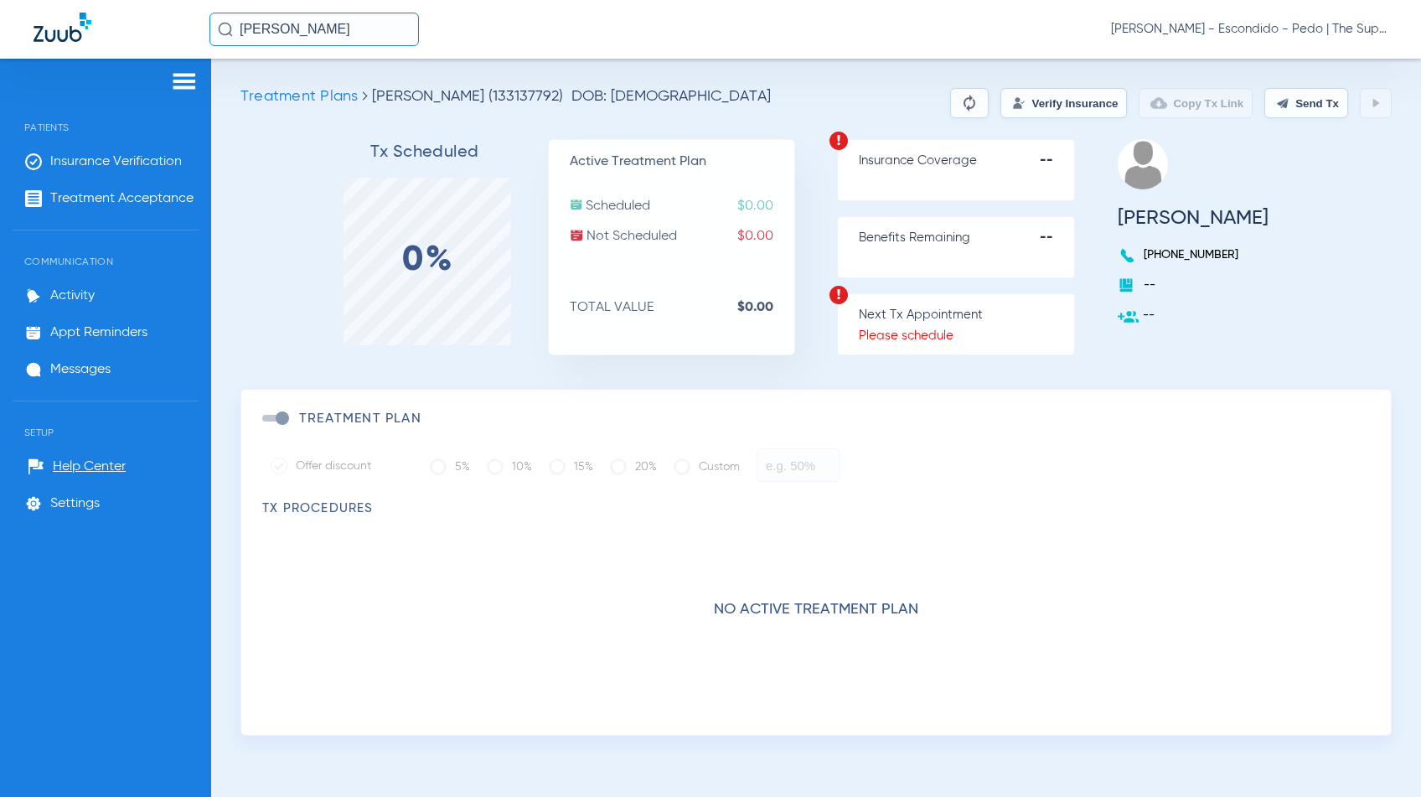
click at [1072, 99] on button "Verify Insurance" at bounding box center [1064, 103] width 127 height 30
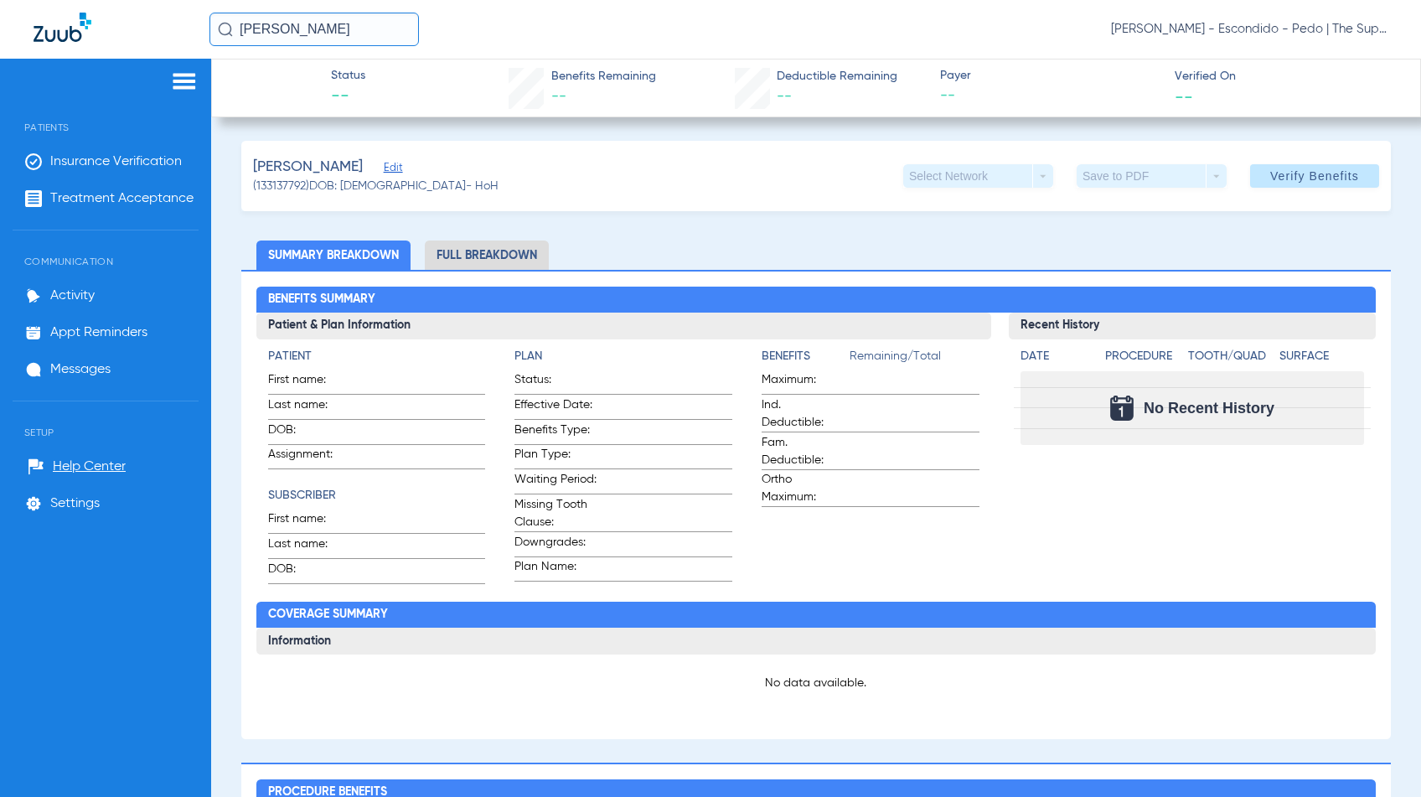
click at [339, 24] on input "[PERSON_NAME]" at bounding box center [313, 30] width 209 height 34
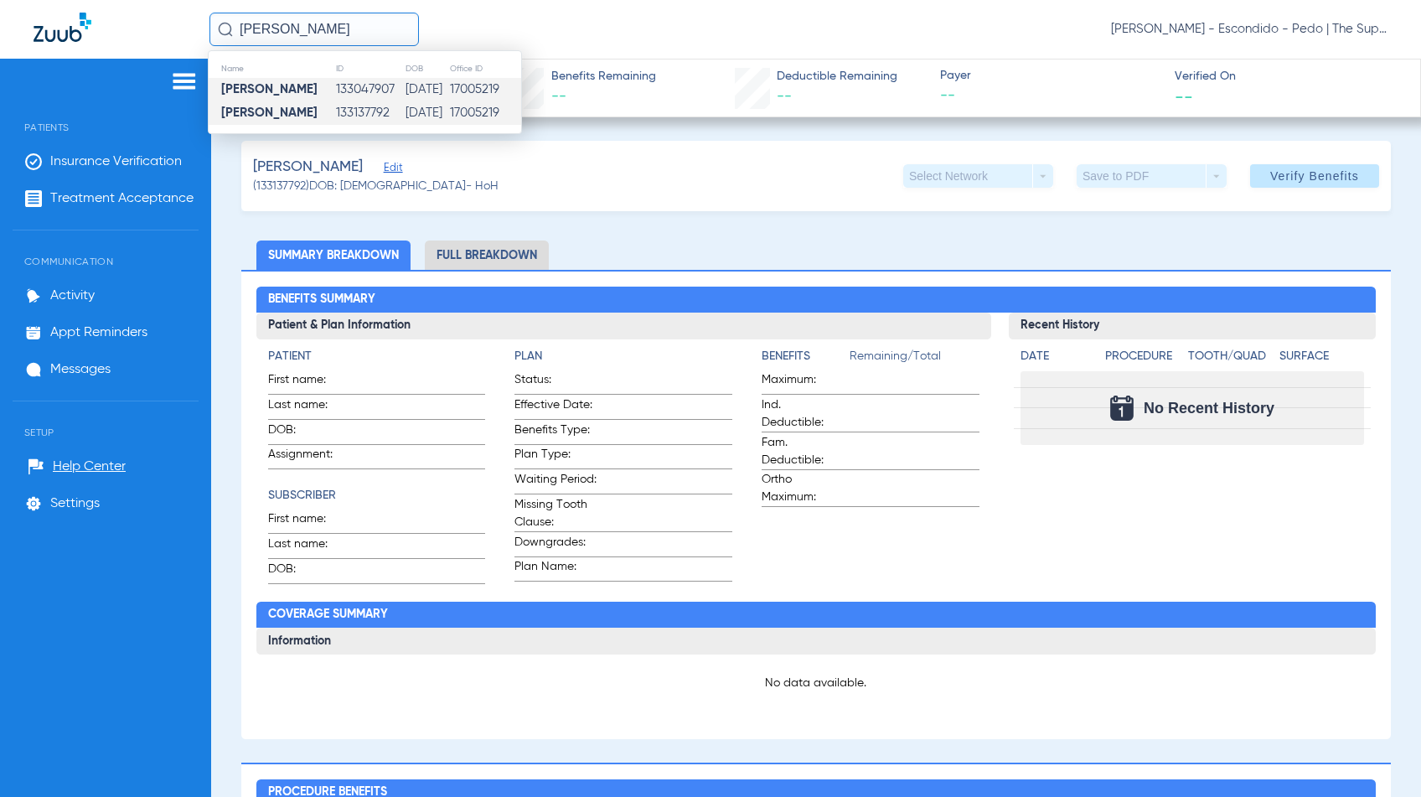
click at [338, 84] on td "133047907" at bounding box center [370, 89] width 70 height 23
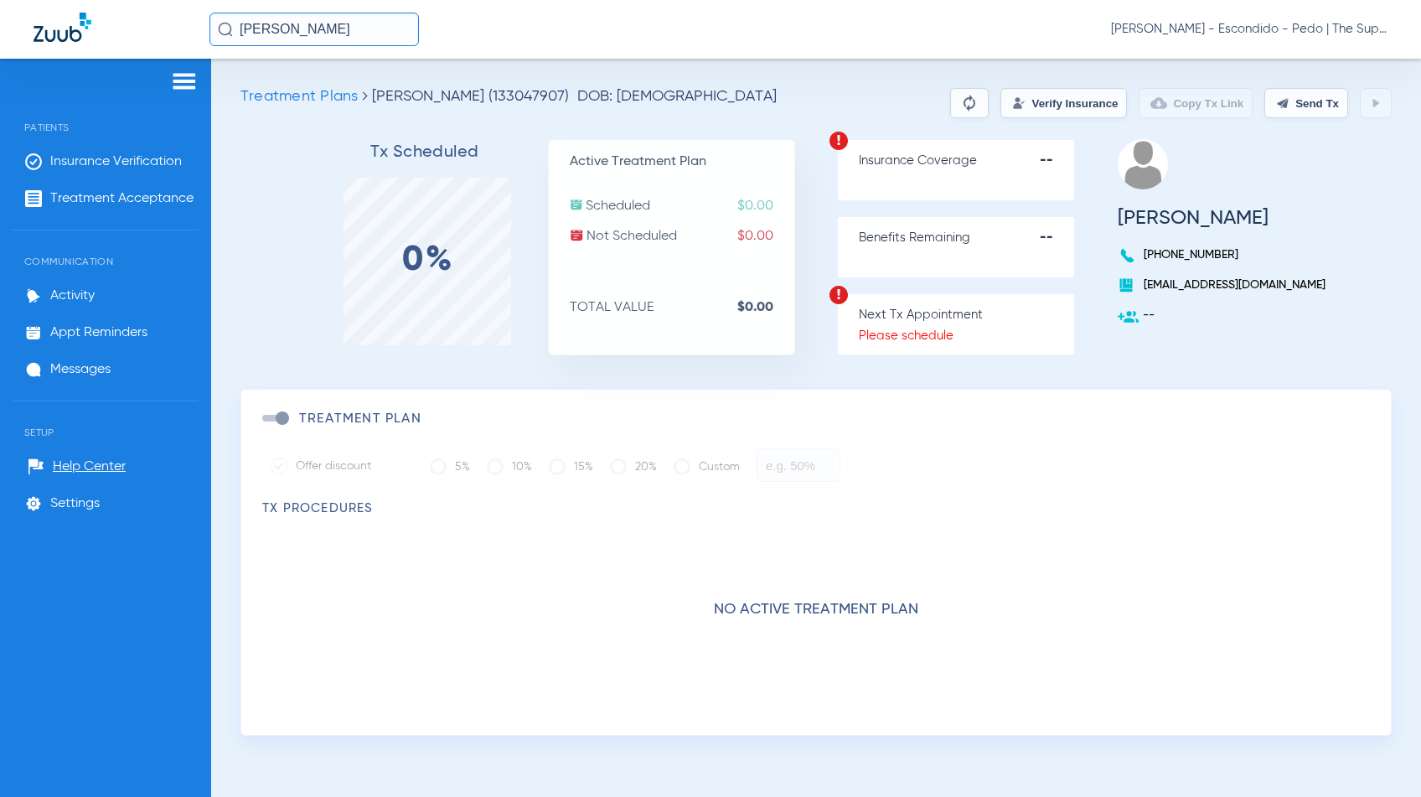
click at [1055, 109] on button "Verify Insurance" at bounding box center [1064, 103] width 127 height 30
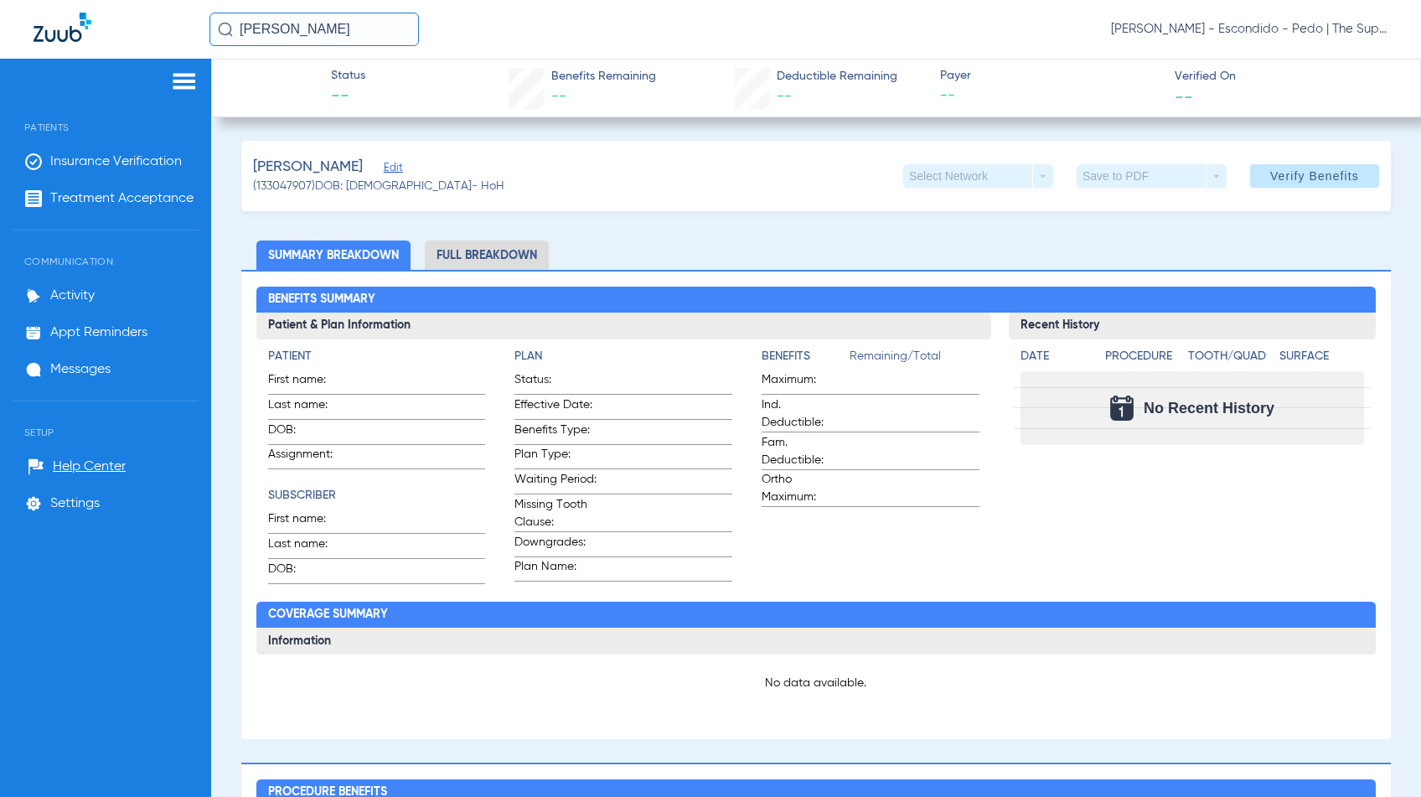
click at [810, 220] on div "[PERSON_NAME] Edit (133047907) DOB: [DEMOGRAPHIC_DATA] - HoH Select Network arr…" at bounding box center [816, 759] width 1150 height 1237
click at [1293, 178] on span "Verify Benefits" at bounding box center [1314, 175] width 89 height 13
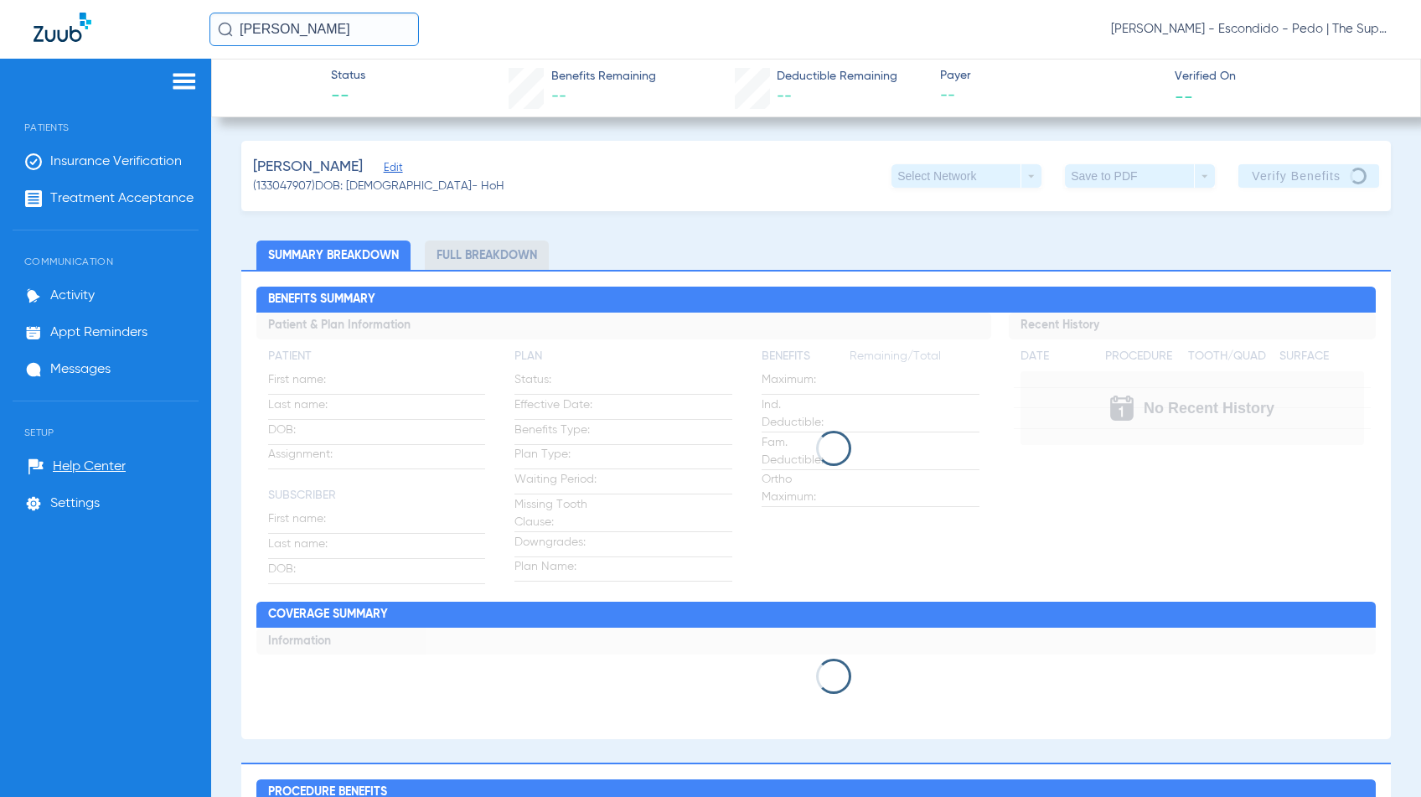
click at [912, 71] on div "Status -- Benefits Remaining -- Deductible Remaining -- Payer -- Verified On --" at bounding box center [816, 88] width 1210 height 59
click at [644, 16] on div "[PERSON_NAME] [PERSON_NAME] - Escondido - Pedo | The Super Dentists" at bounding box center [798, 30] width 1178 height 34
